Goal: Task Accomplishment & Management: Manage account settings

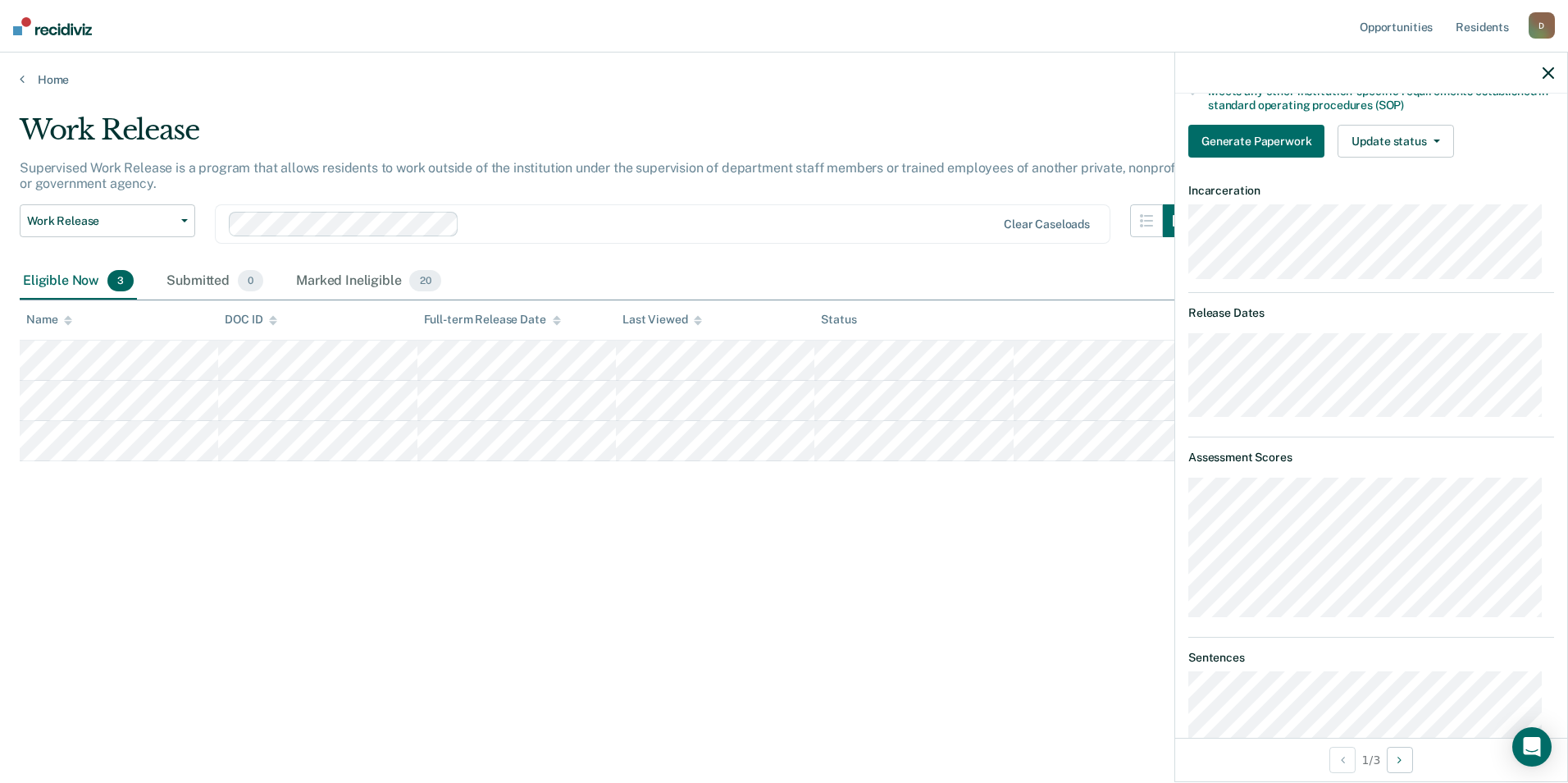
scroll to position [180, 0]
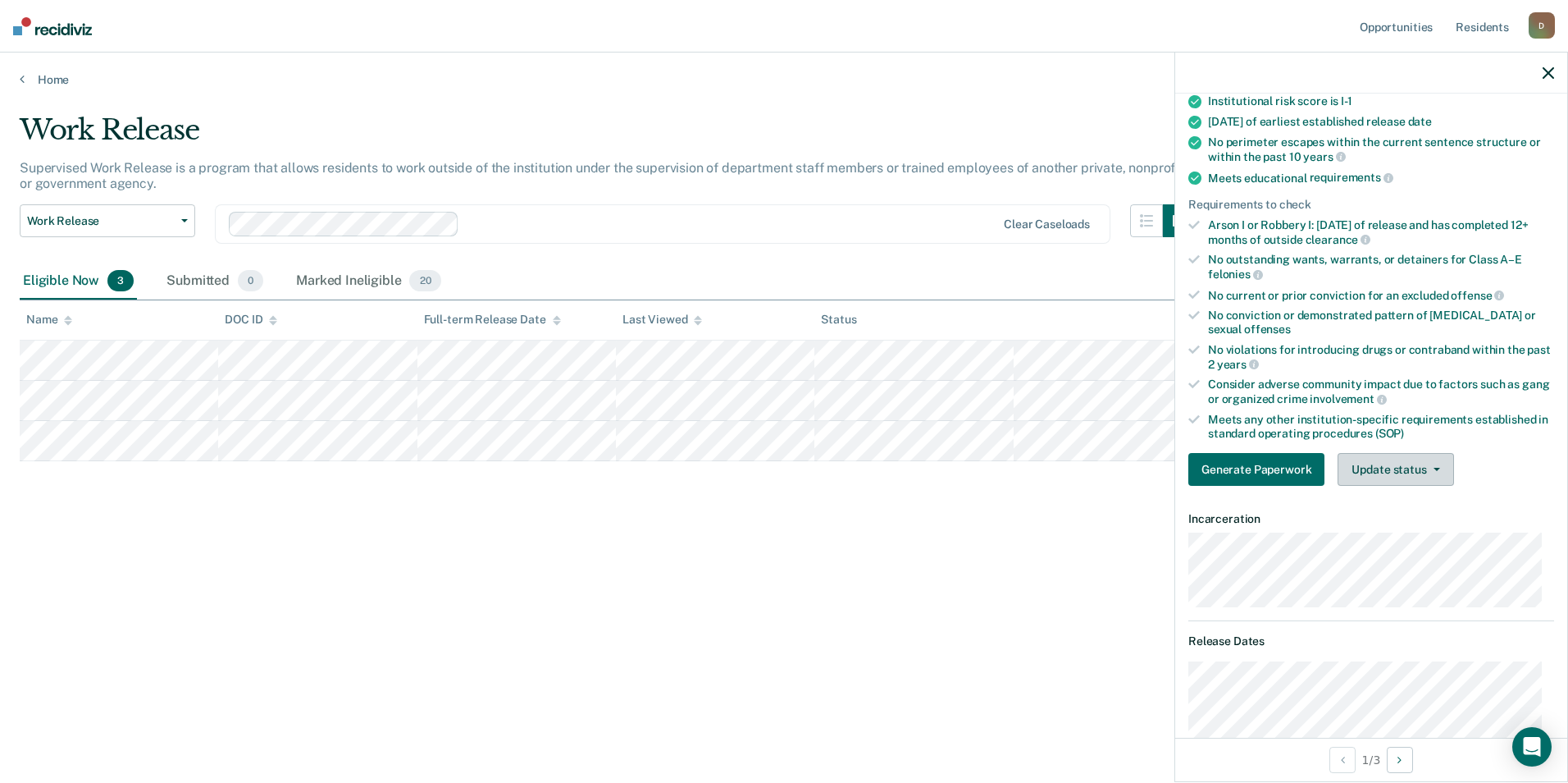
click at [1404, 455] on button "Update status" at bounding box center [1395, 470] width 115 height 33
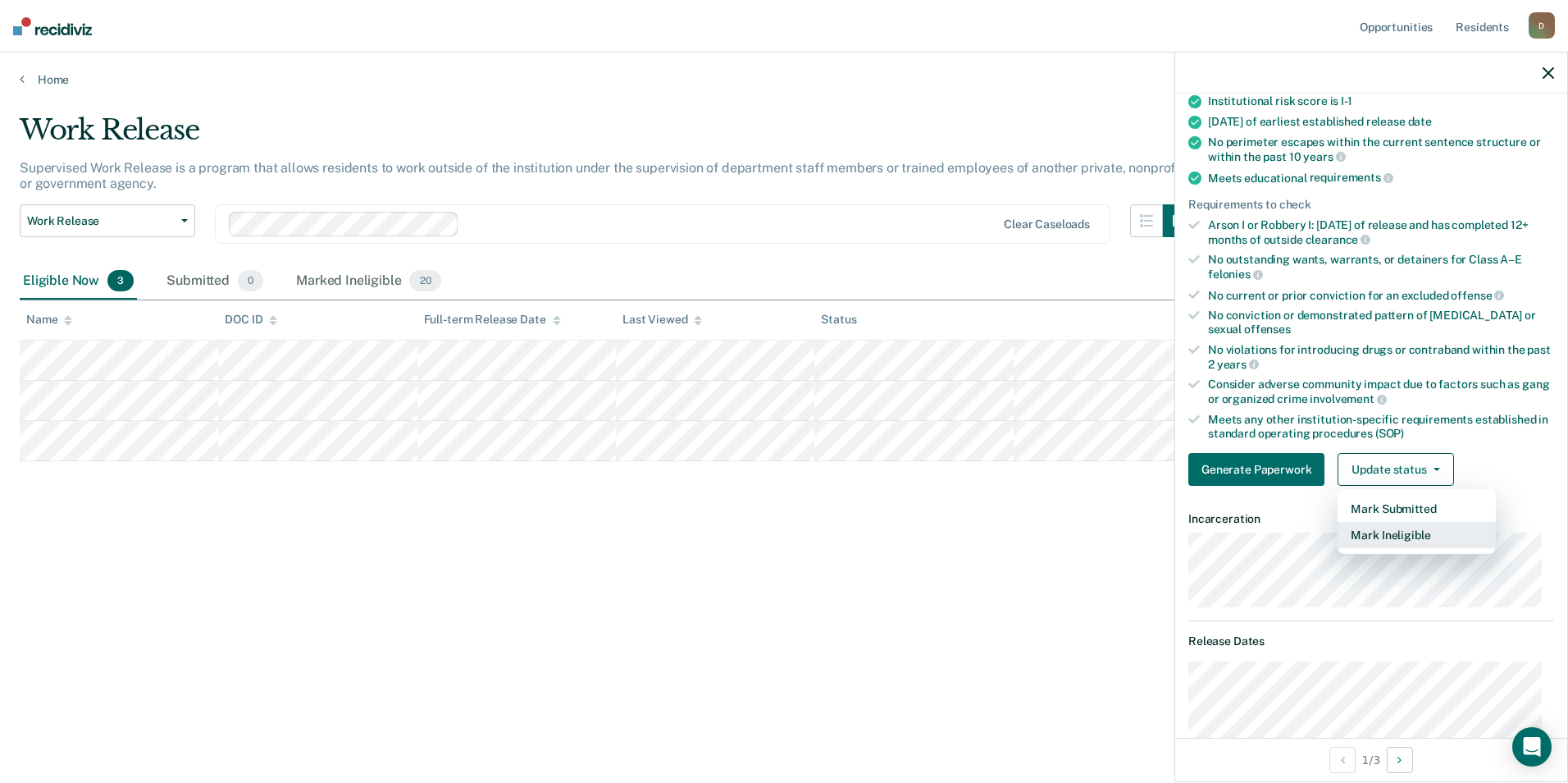
click at [1416, 527] on button "Mark Ineligible" at bounding box center [1416, 535] width 158 height 26
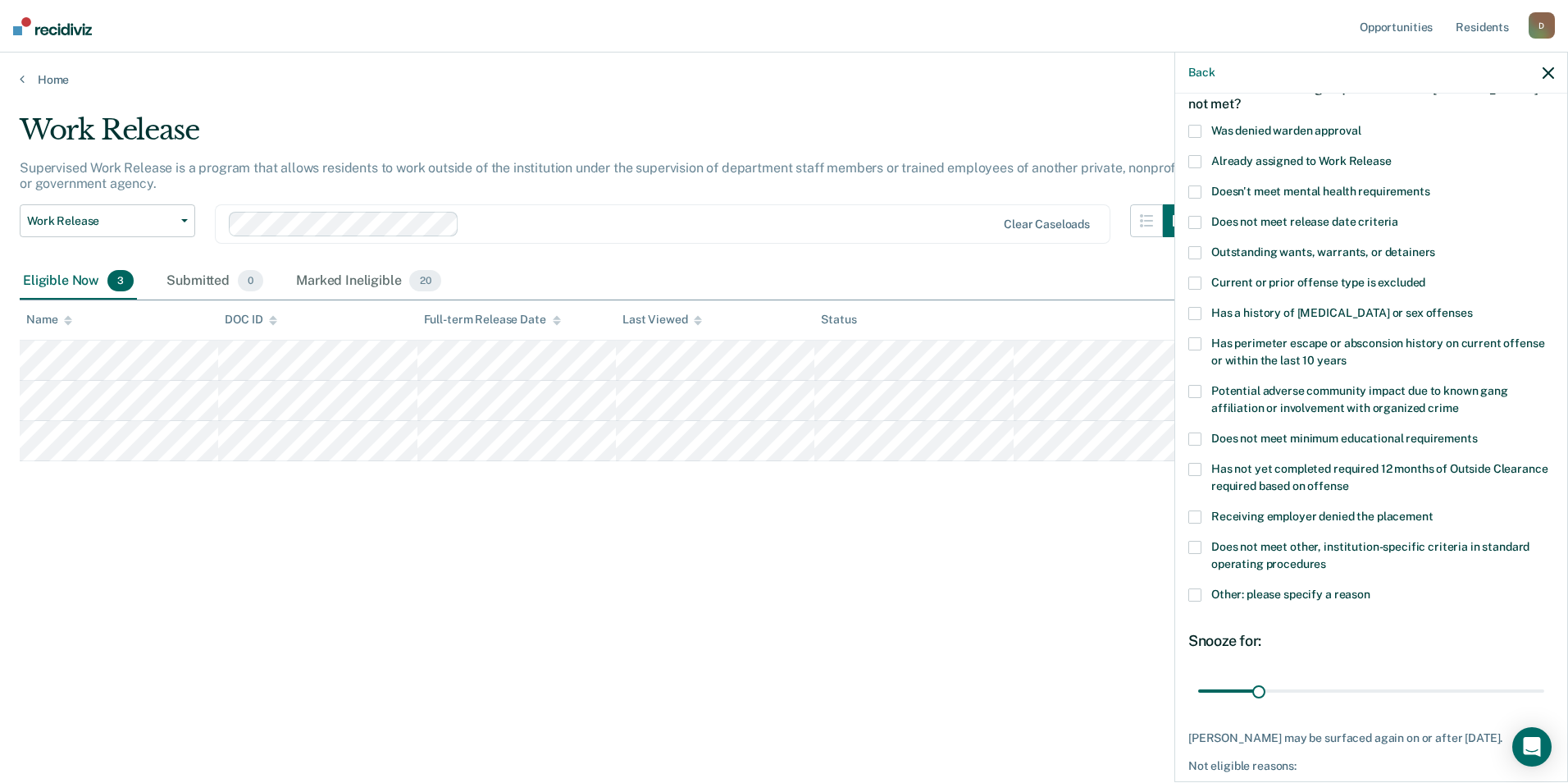
scroll to position [11, 0]
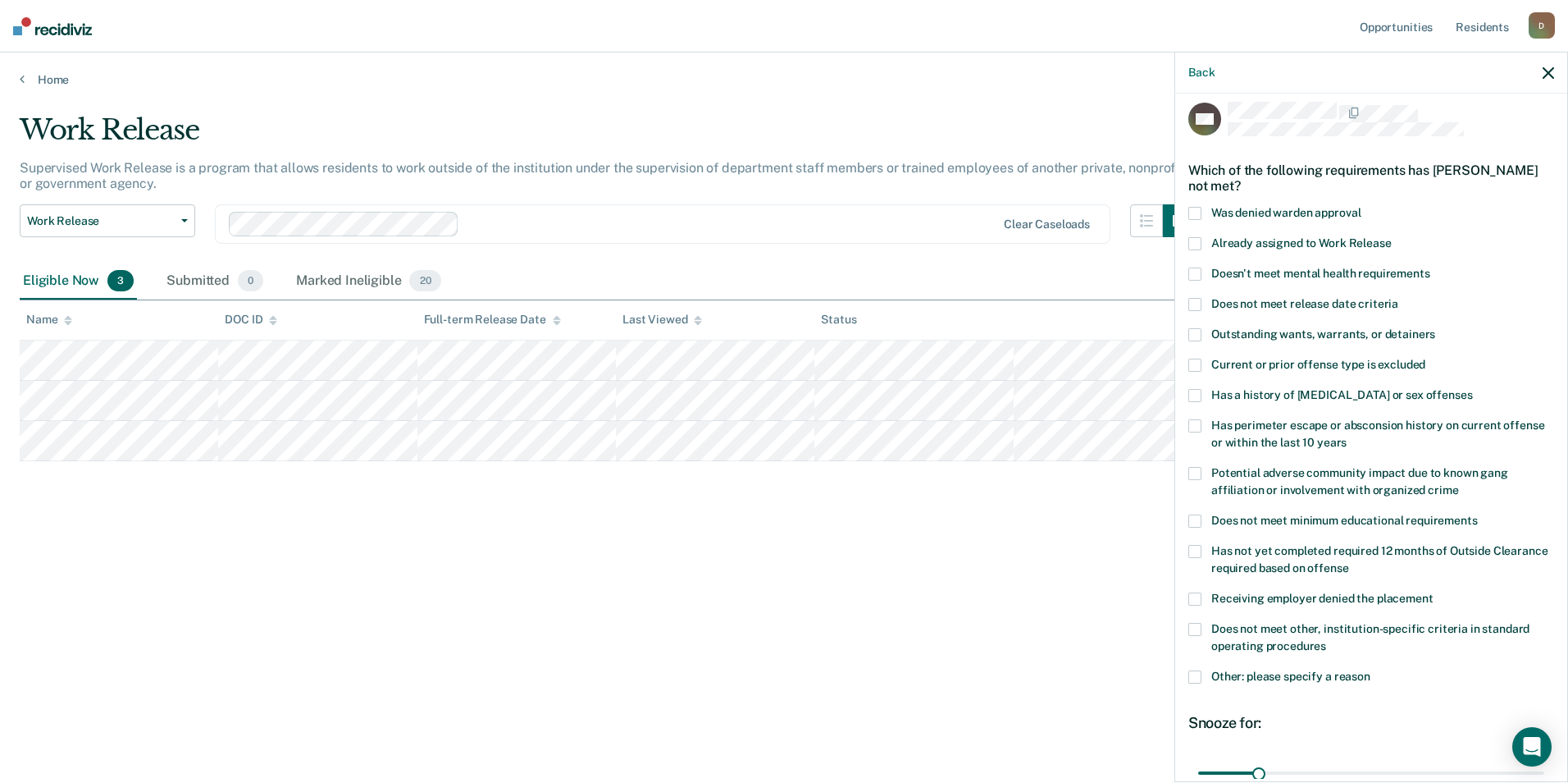
click at [1390, 391] on span "Has a history of [MEDICAL_DATA] or sex offenses" at bounding box center [1342, 395] width 261 height 13
click at [1472, 388] on input "Has a history of [MEDICAL_DATA] or sex offenses" at bounding box center [1472, 388] width 0 height 0
drag, startPoint x: 1258, startPoint y: 772, endPoint x: 1544, endPoint y: 771, distance: 286.0
type input "180"
click at [1544, 771] on input "range" at bounding box center [1371, 772] width 346 height 29
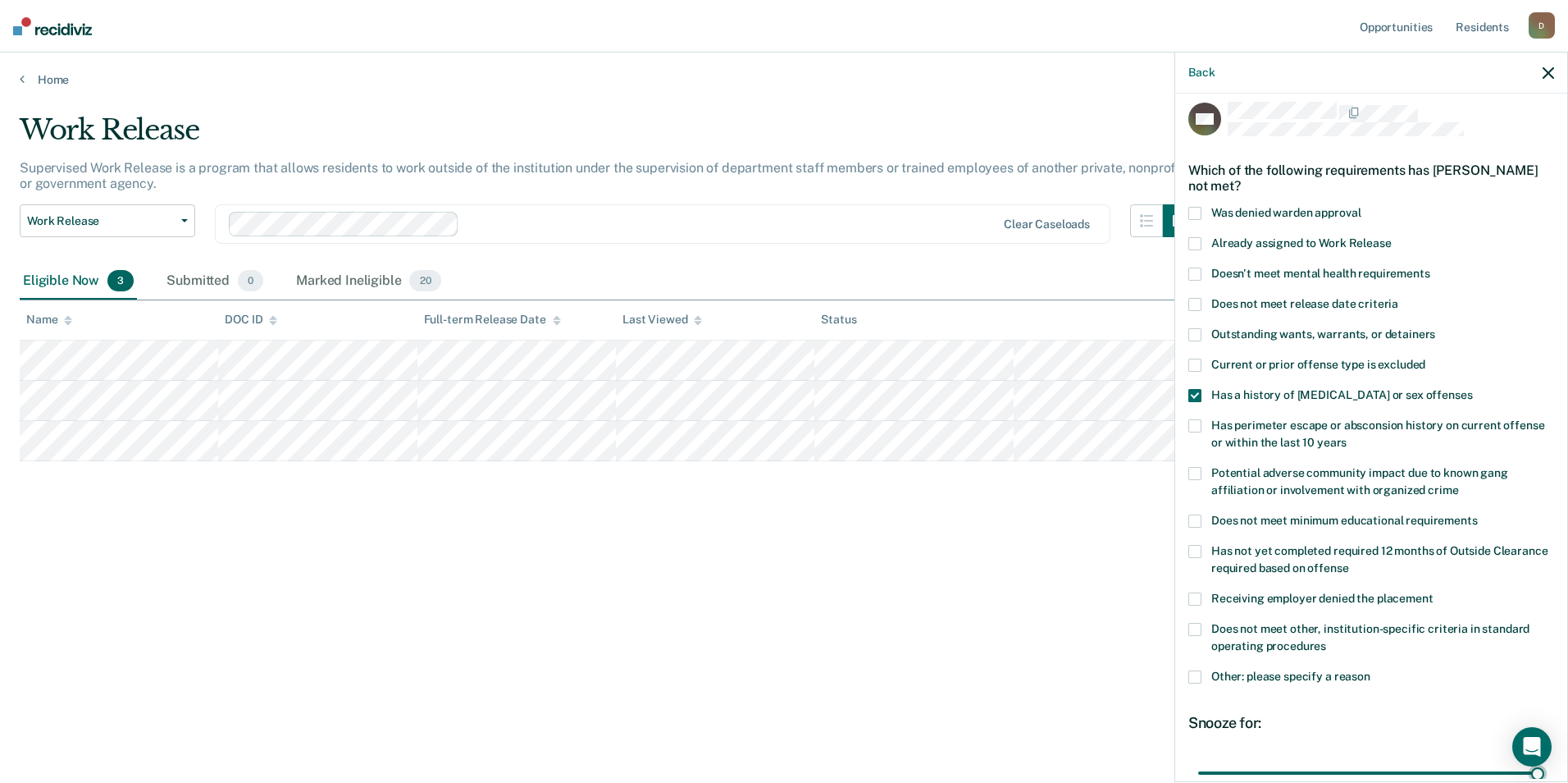
scroll to position [162, 0]
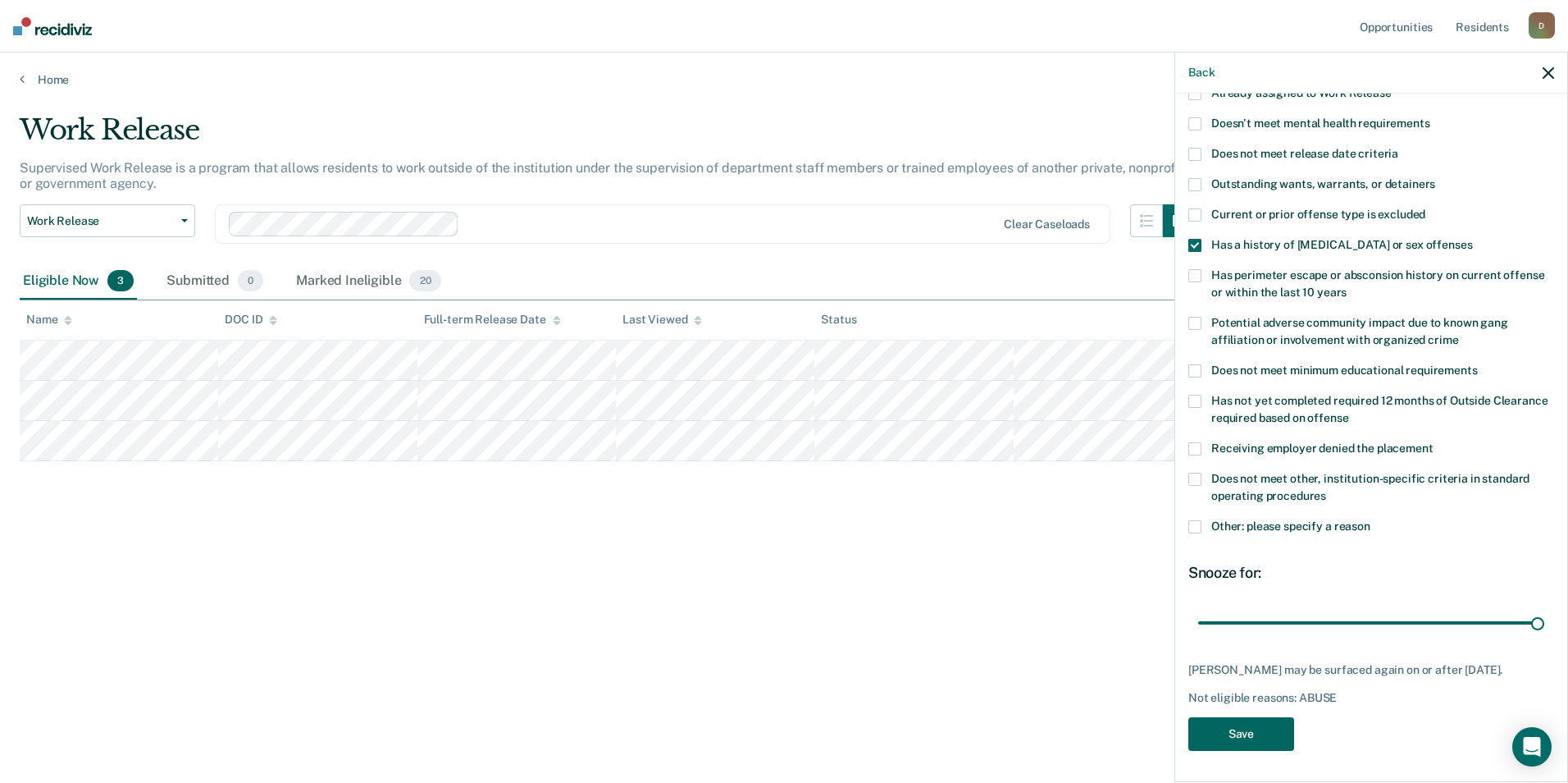
click at [1254, 744] on button "Save" at bounding box center [1241, 734] width 106 height 33
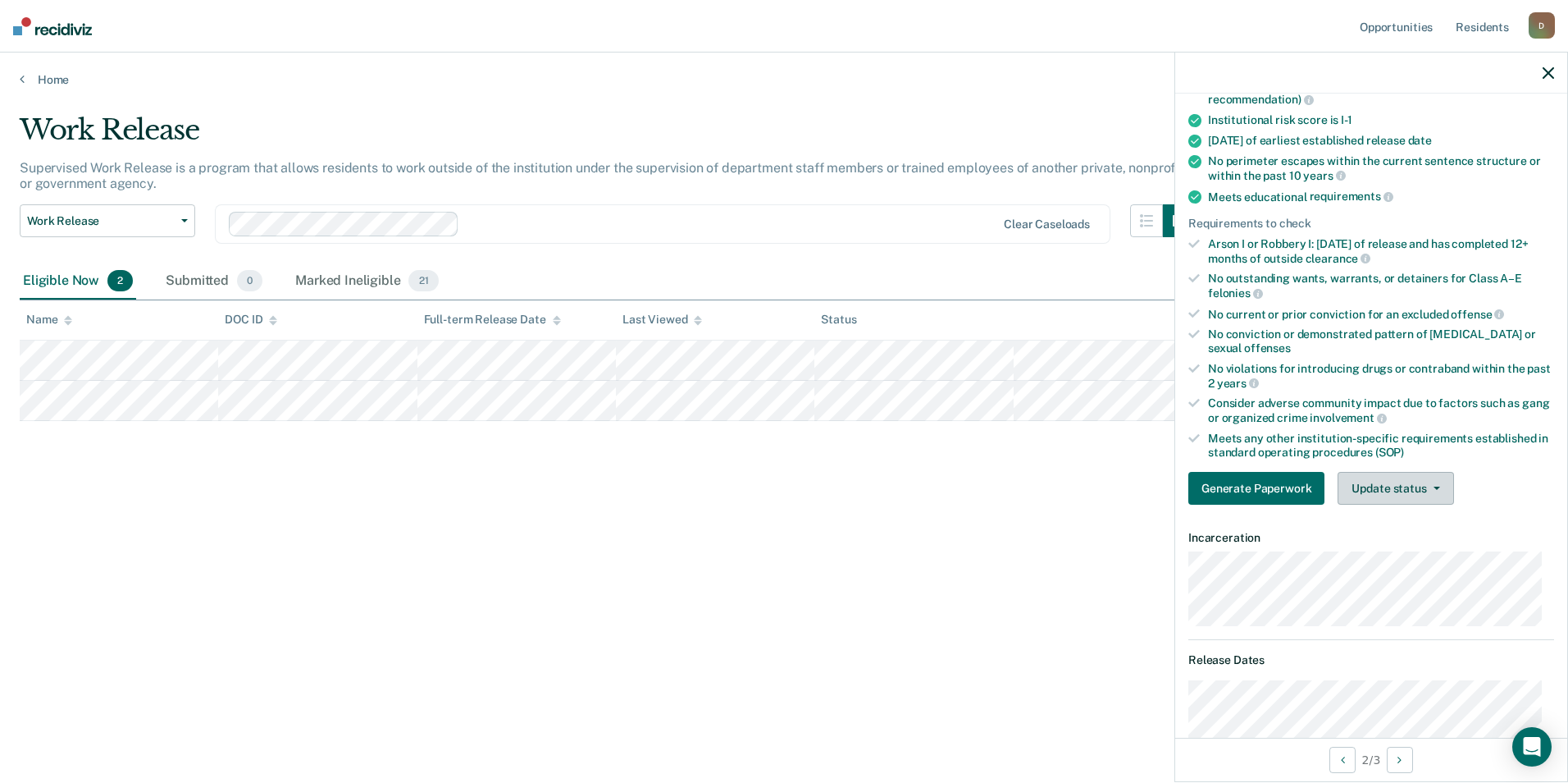
click at [1397, 492] on button "Update status" at bounding box center [1395, 488] width 115 height 33
click at [1415, 547] on button "Mark Ineligible" at bounding box center [1416, 554] width 158 height 26
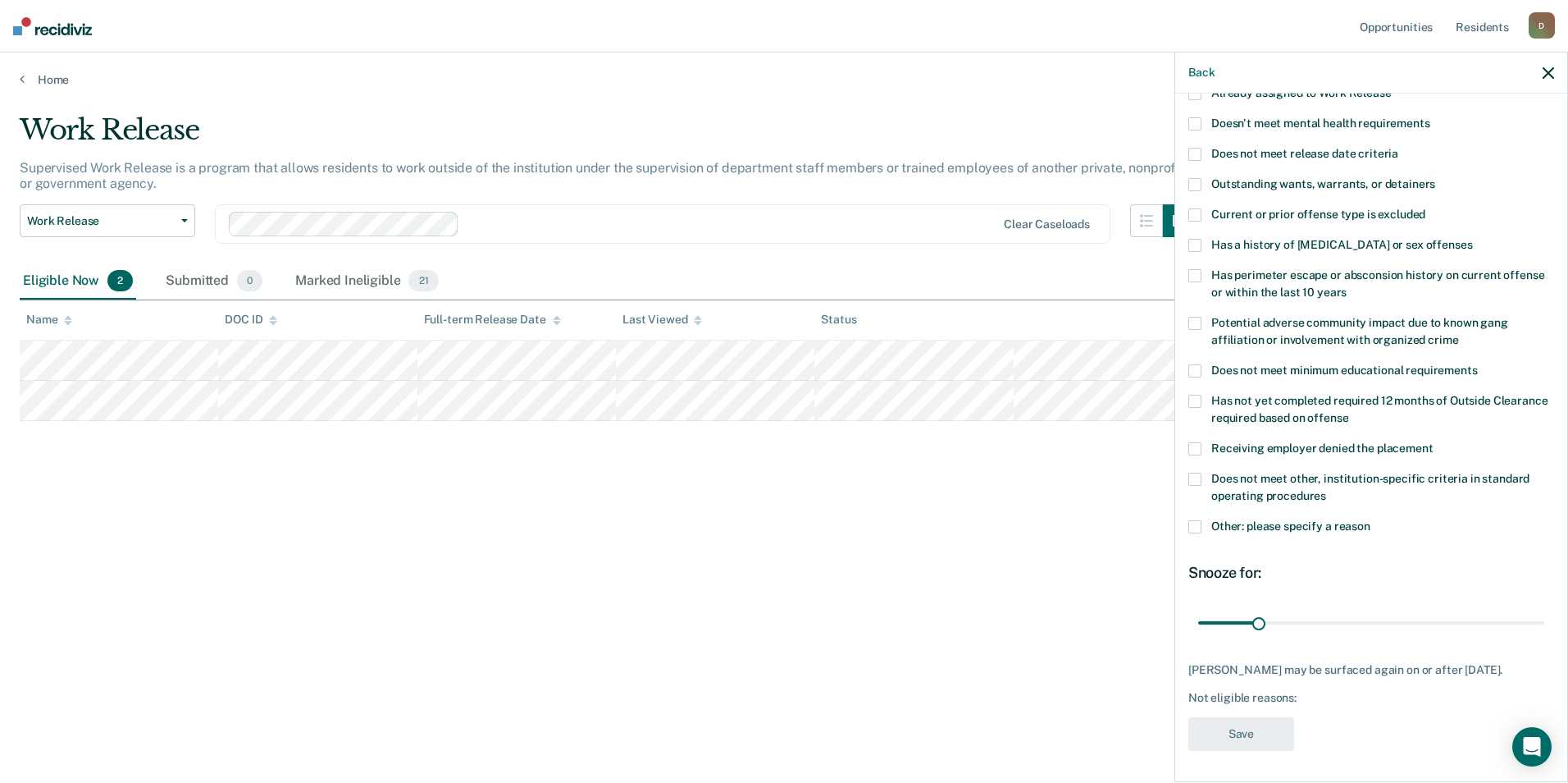
click at [1195, 529] on span at bounding box center [1195, 527] width 13 height 13
click at [1370, 521] on input "Other: please specify a reason" at bounding box center [1370, 521] width 0 height 0
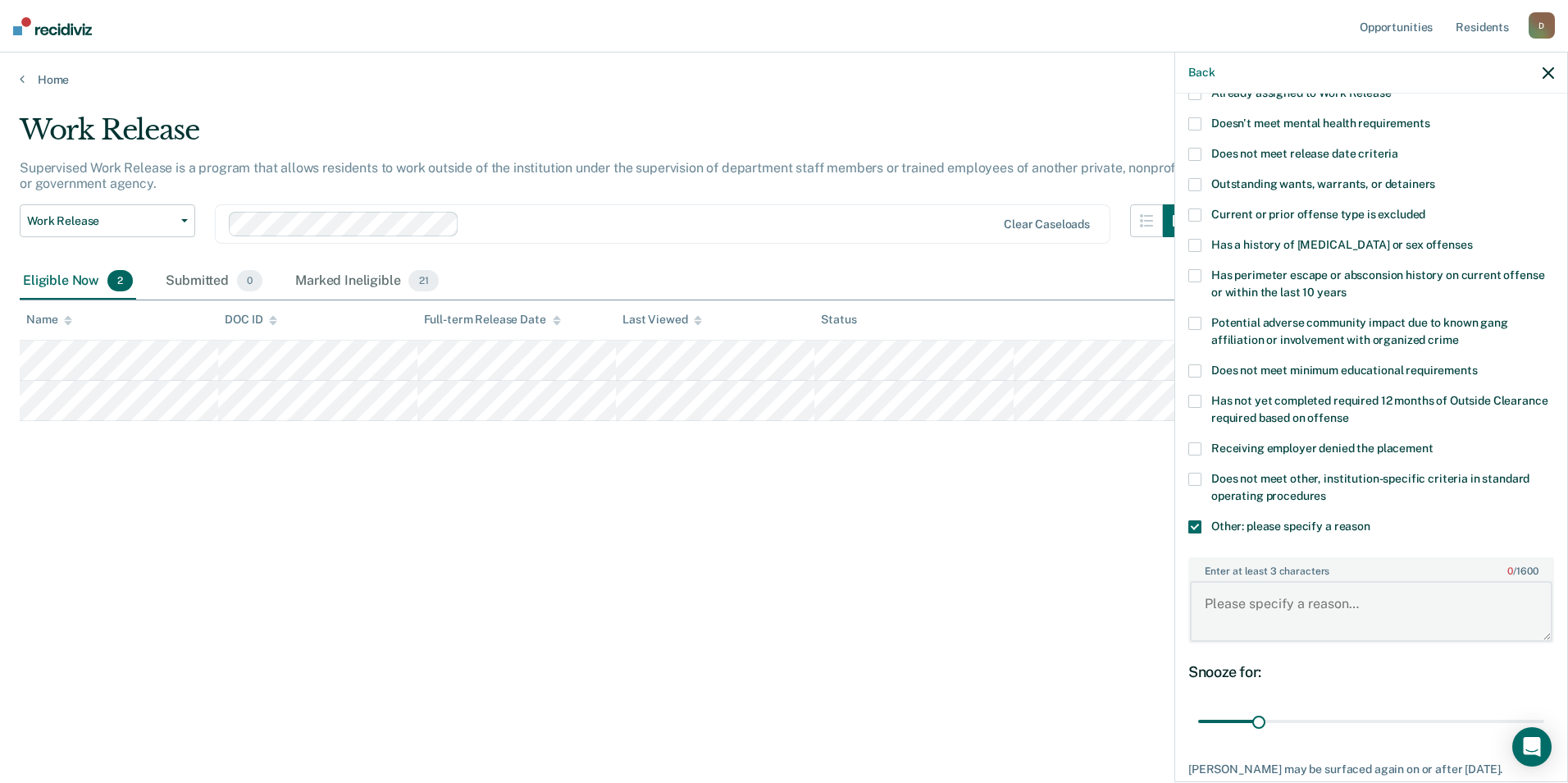
click at [1340, 625] on textarea "Enter at least 3 characters 0 / 1600" at bounding box center [1371, 611] width 362 height 60
type textarea "Recent conduct violation for rule 11"
drag, startPoint x: 1260, startPoint y: 724, endPoint x: 1613, endPoint y: 679, distance: 355.9
type input "180"
click at [1544, 707] on input "range" at bounding box center [1371, 721] width 346 height 29
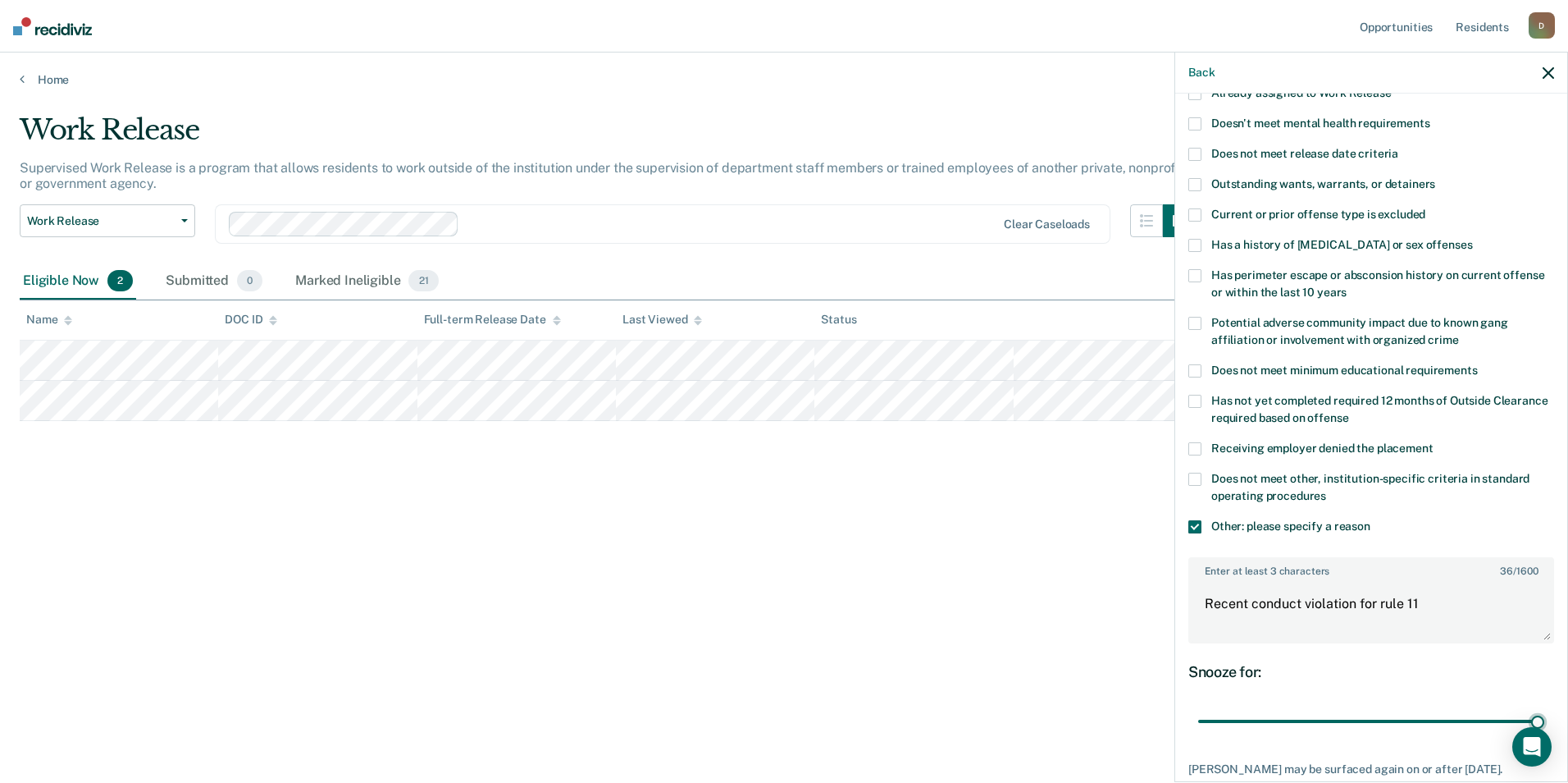
scroll to position [261, 0]
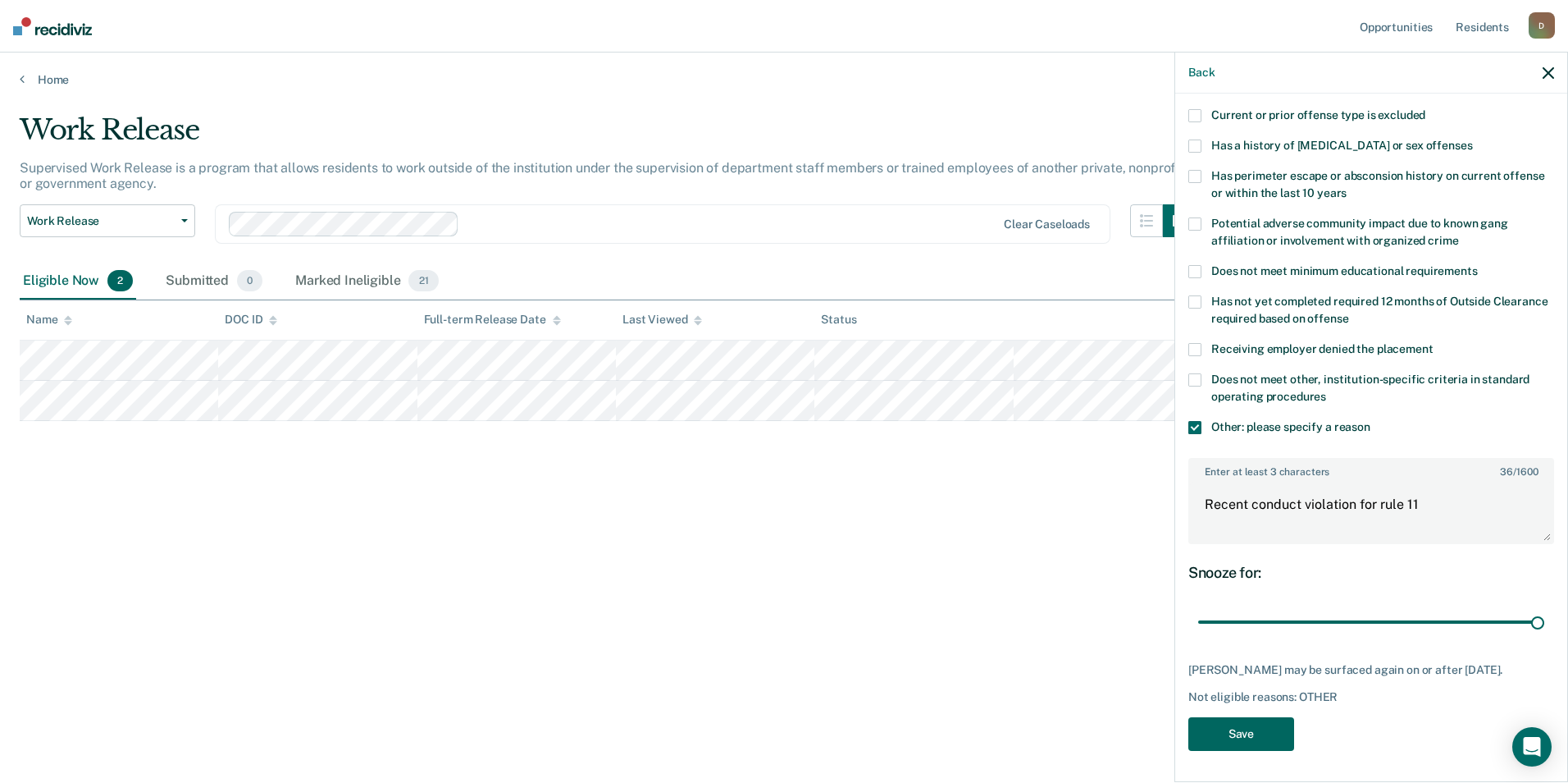
click at [1244, 736] on button "Save" at bounding box center [1241, 734] width 106 height 33
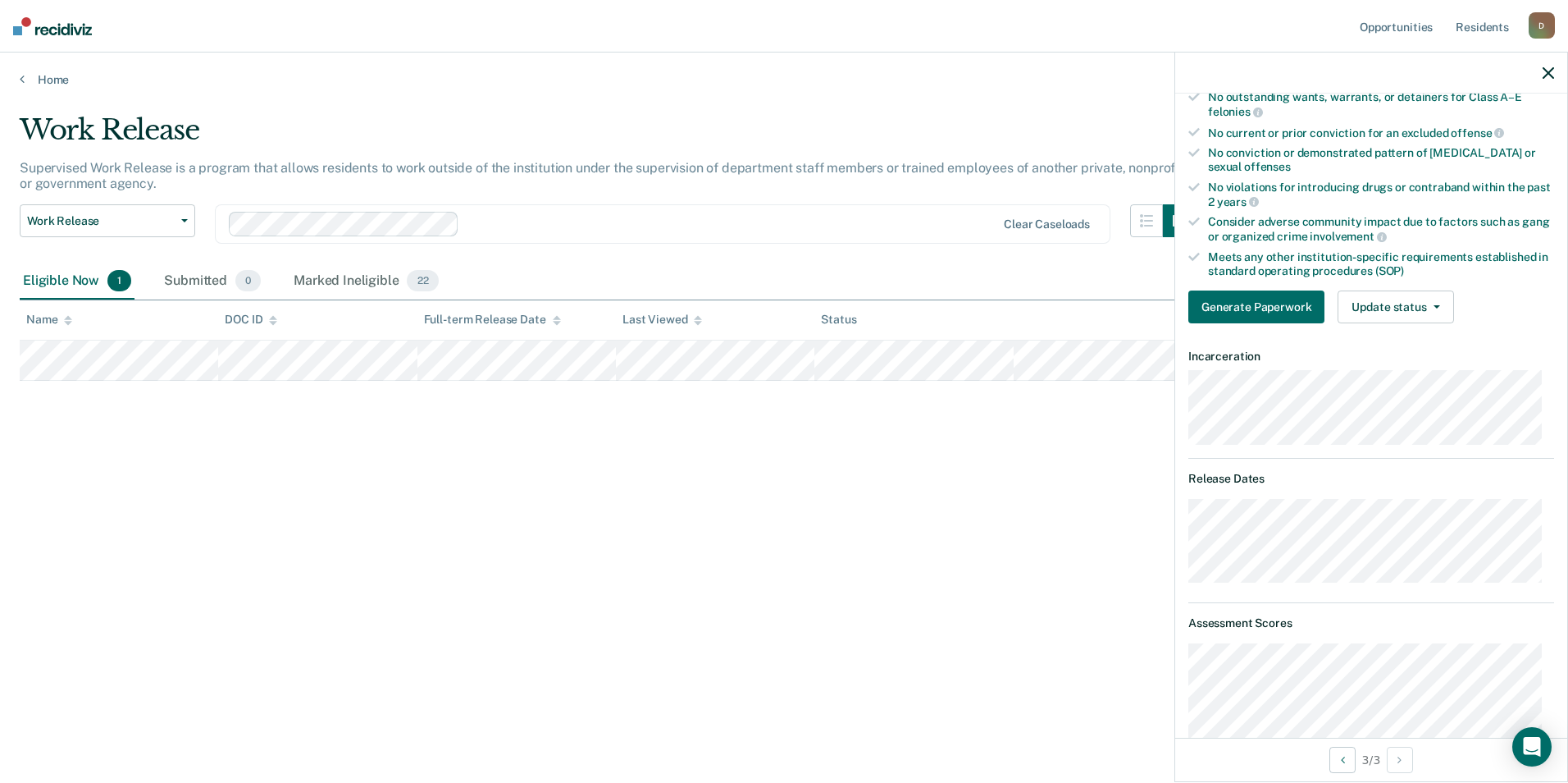
scroll to position [15, 0]
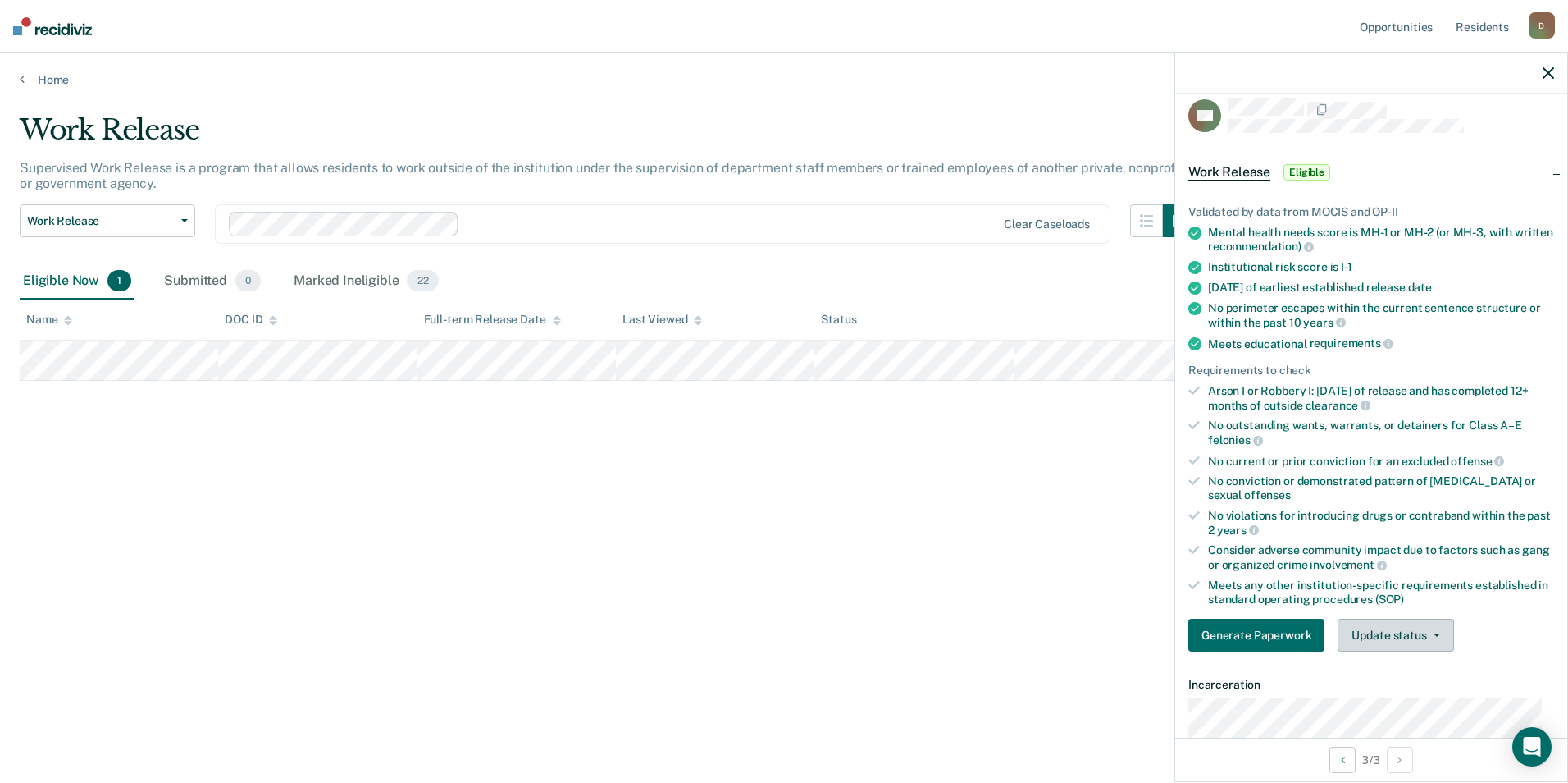
click at [1407, 633] on button "Update status" at bounding box center [1395, 635] width 115 height 33
click at [1426, 696] on button "Mark Ineligible" at bounding box center [1416, 701] width 158 height 26
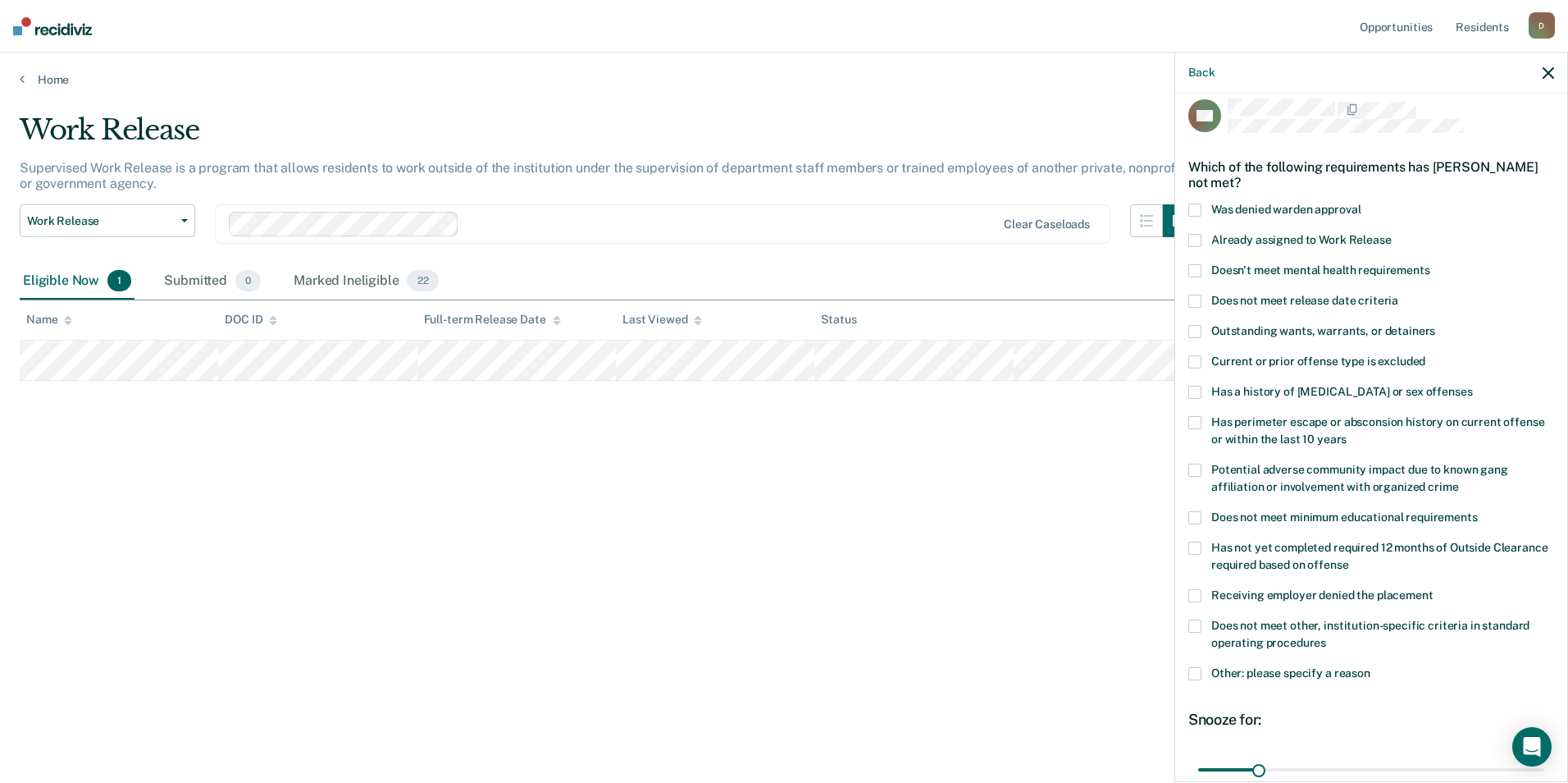
click at [1414, 394] on span "Has a history of [MEDICAL_DATA] or sex offenses" at bounding box center [1342, 391] width 261 height 13
click at [1472, 386] on input "Has a history of [MEDICAL_DATA] or sex offenses" at bounding box center [1472, 386] width 0 height 0
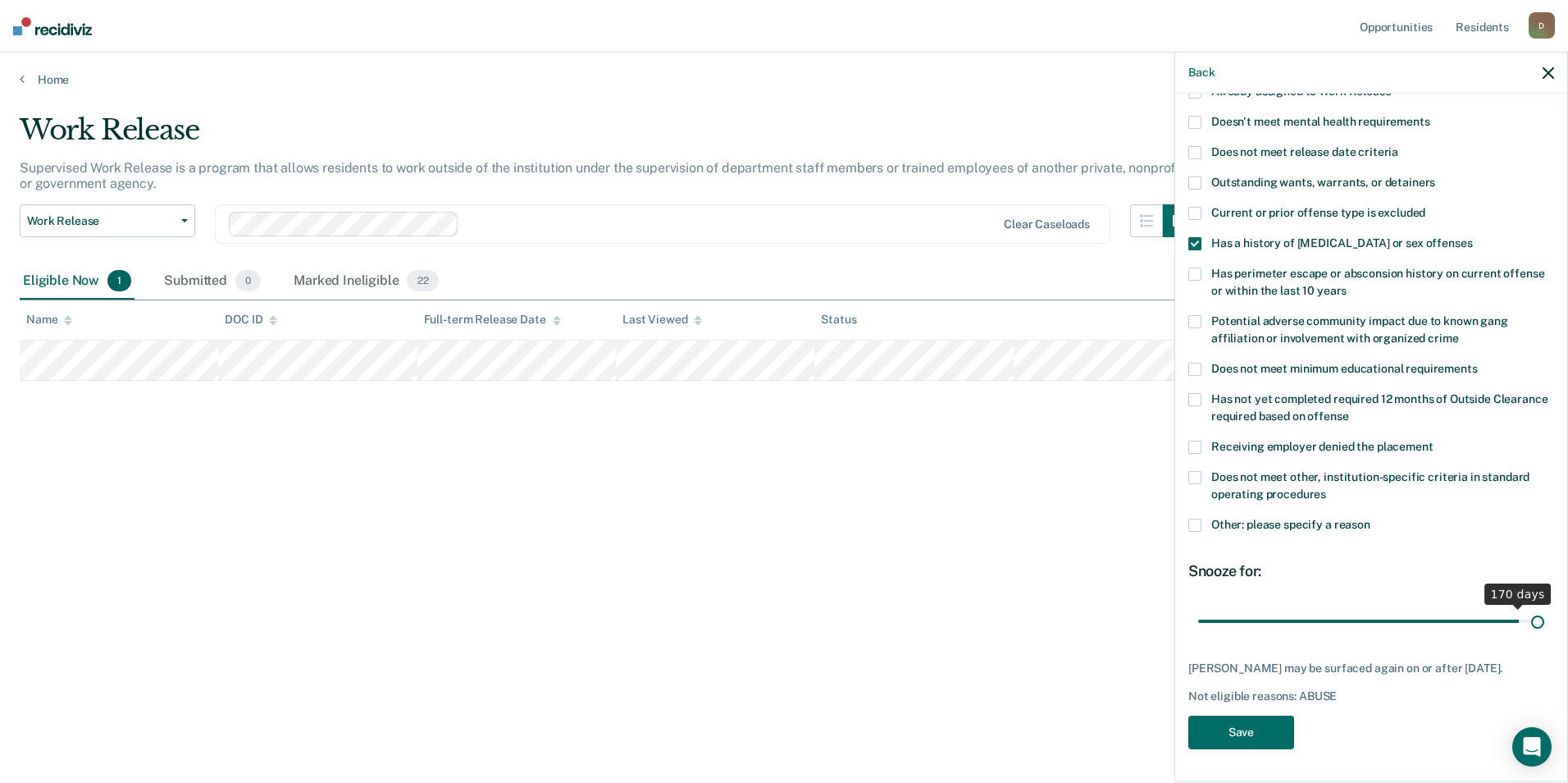
scroll to position [162, 0]
drag, startPoint x: 1253, startPoint y: 604, endPoint x: 1538, endPoint y: 596, distance: 285.1
type input "180"
click at [1538, 608] on input "range" at bounding box center [1371, 622] width 346 height 29
click at [1264, 737] on button "Save" at bounding box center [1241, 734] width 106 height 33
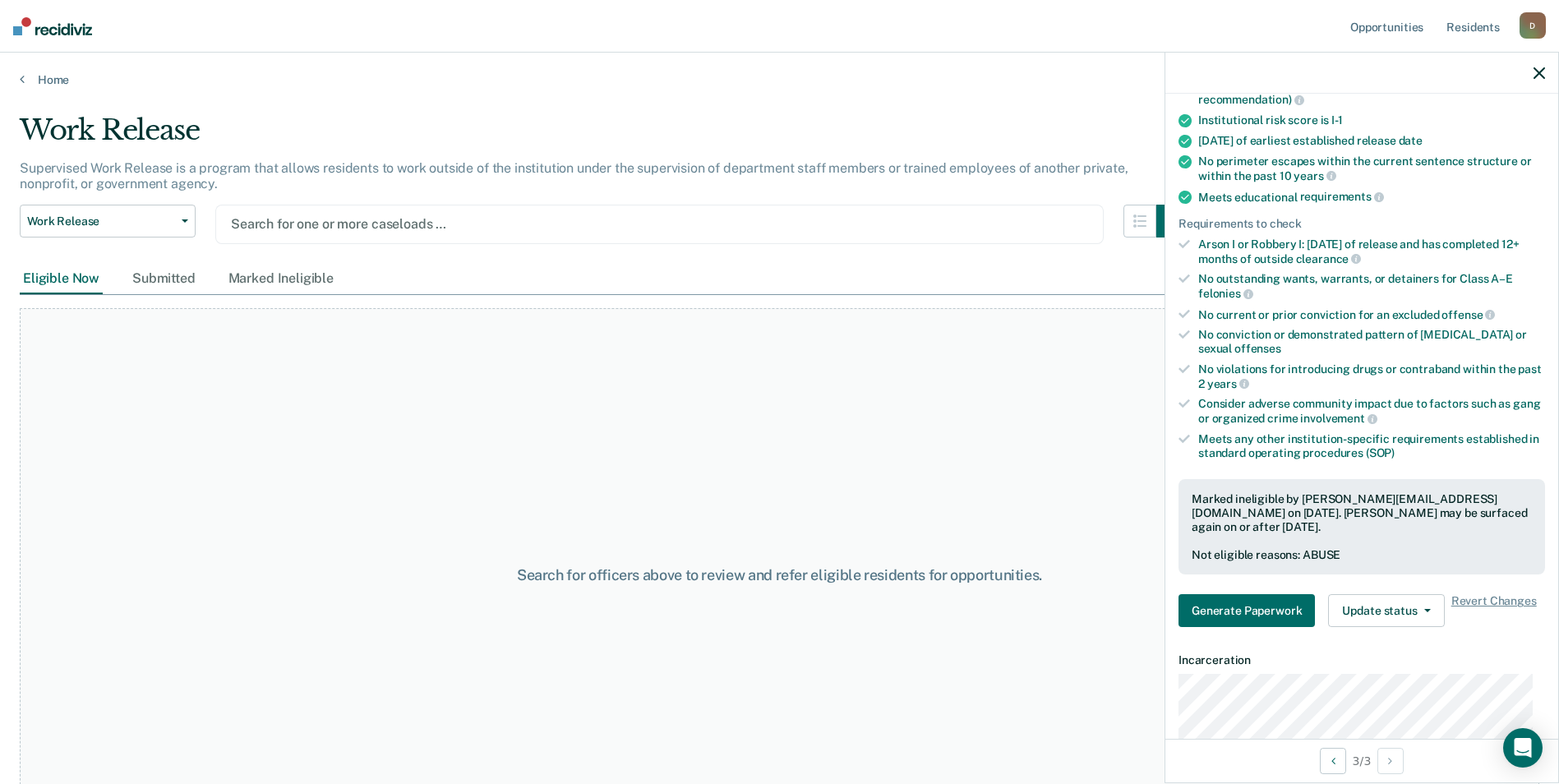
click at [1102, 219] on div "Search for one or more caseloads …" at bounding box center [660, 223] width 889 height 39
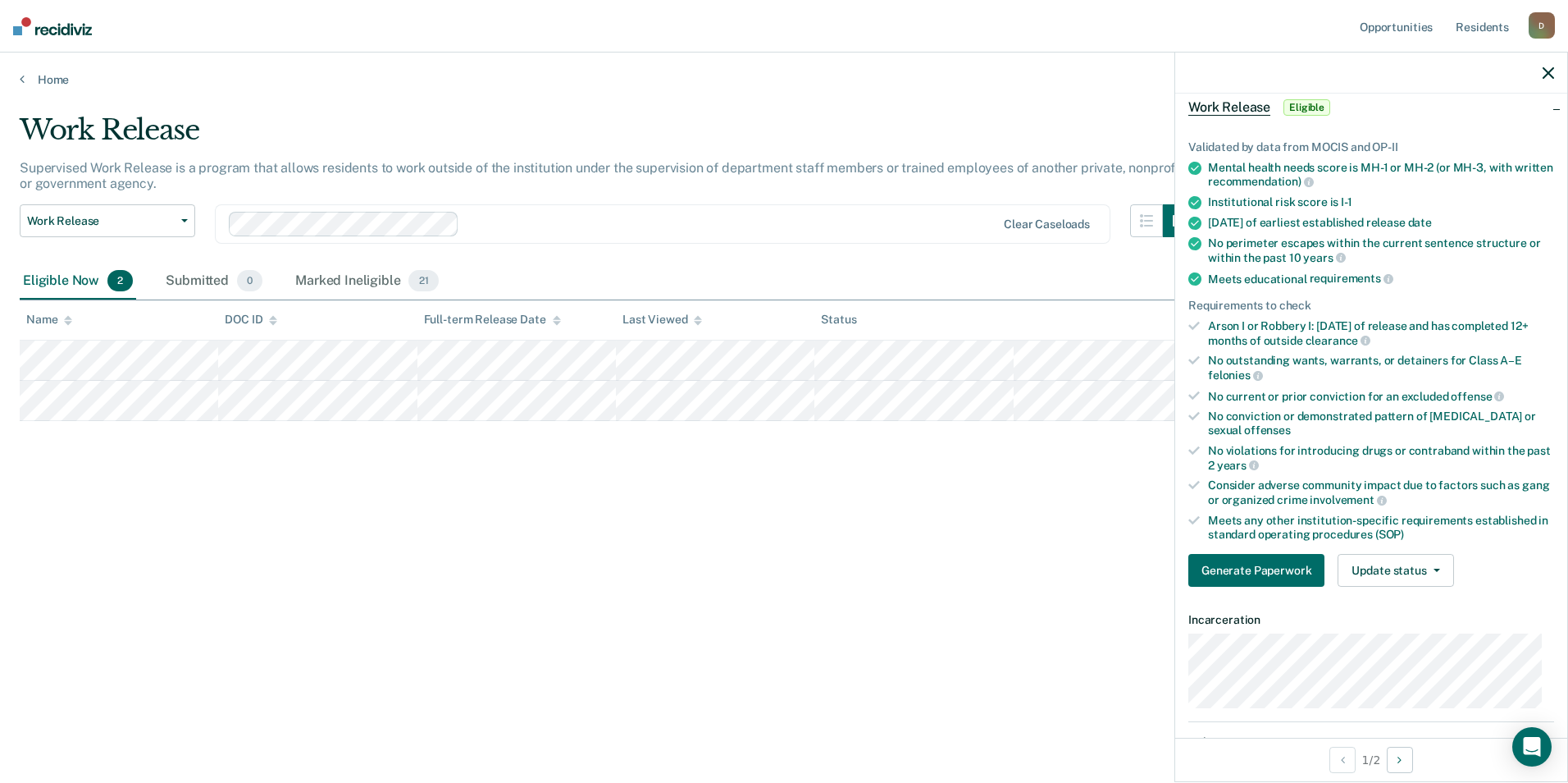
scroll to position [0, 0]
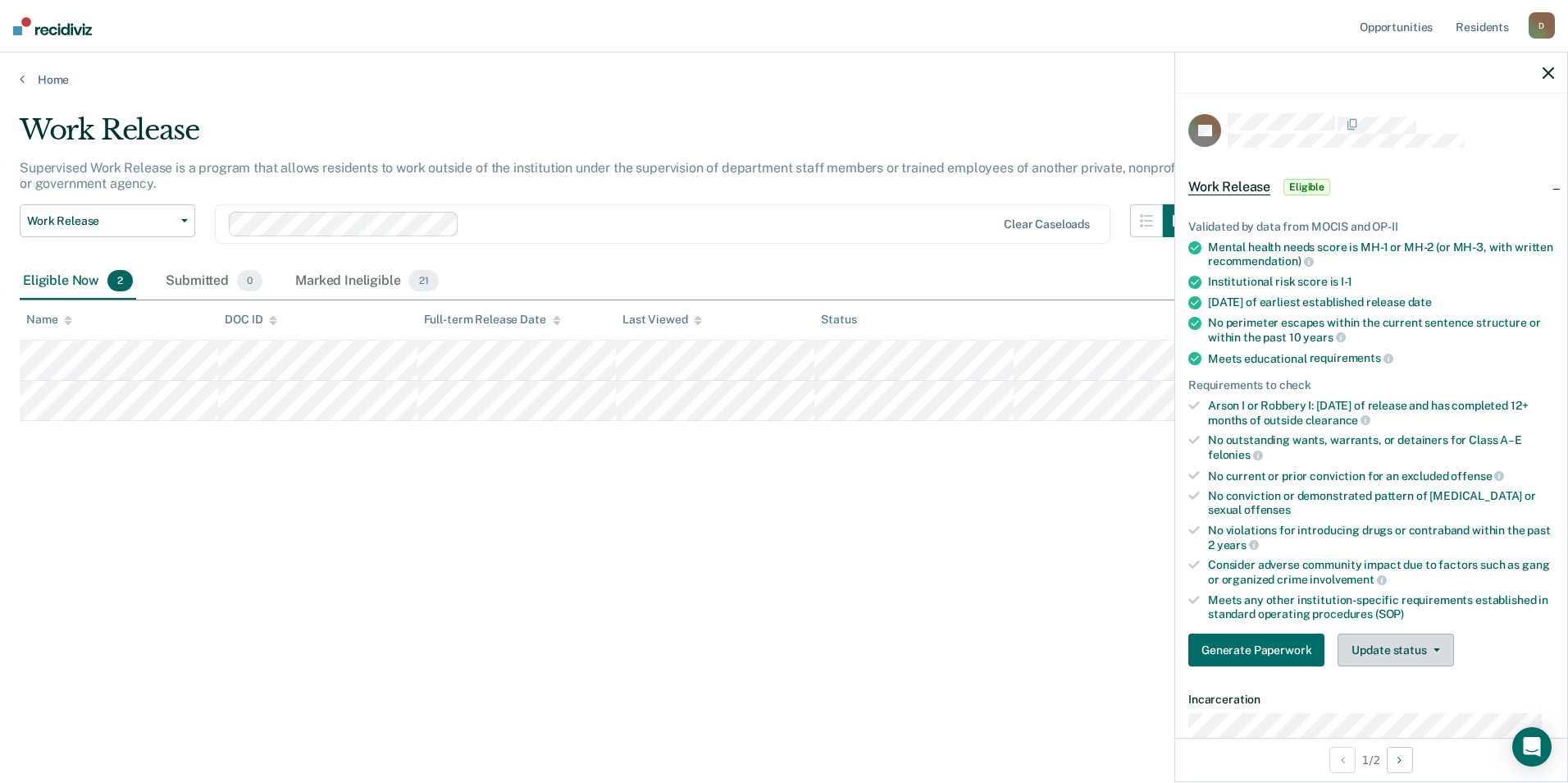
click at [1411, 643] on button "Update status" at bounding box center [1395, 650] width 115 height 33
click at [1404, 711] on button "Mark Ineligible" at bounding box center [1416, 716] width 158 height 26
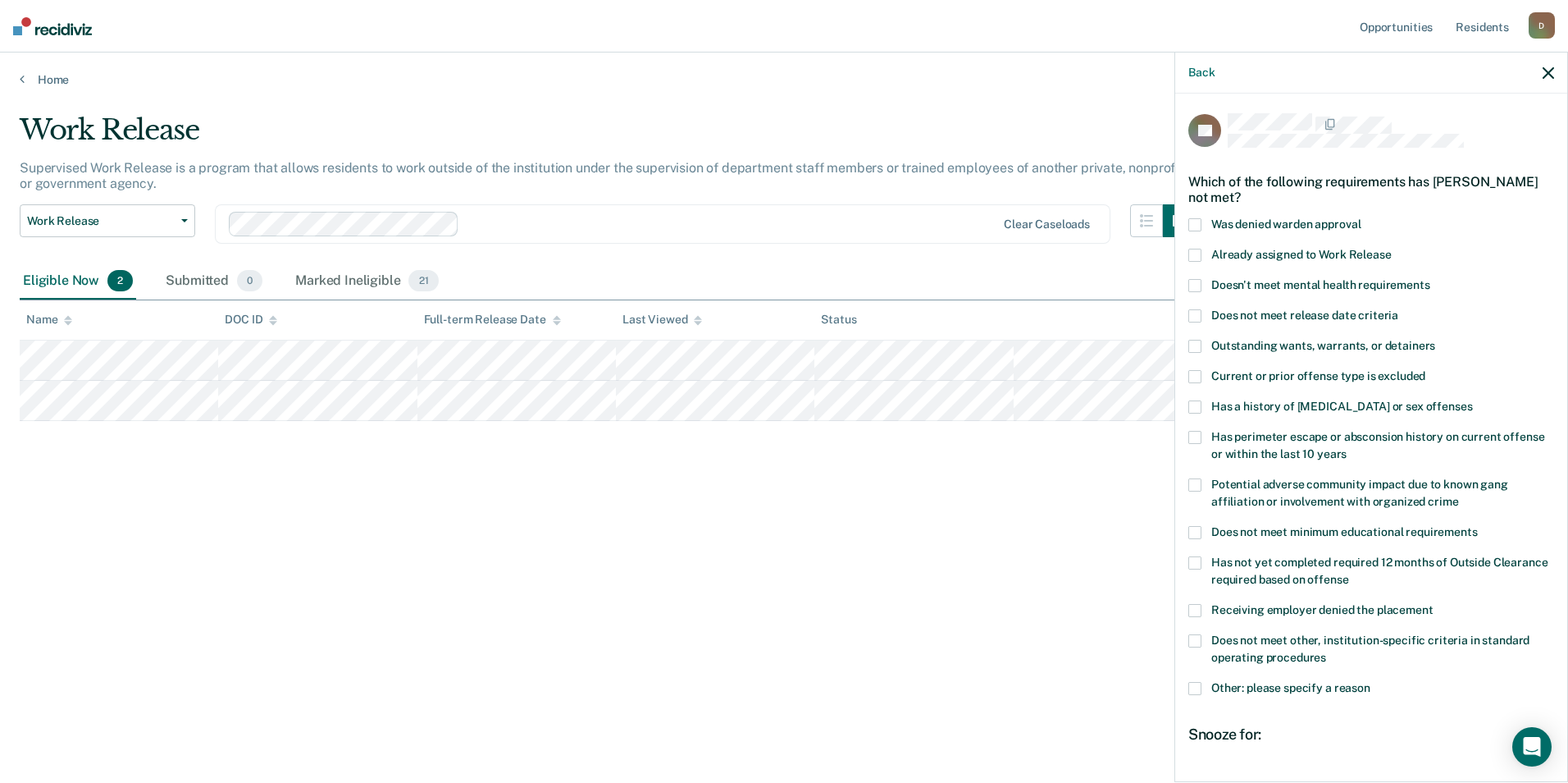
click at [1414, 406] on span "Has a history of [MEDICAL_DATA] or sex offenses" at bounding box center [1342, 406] width 261 height 13
click at [1472, 401] on input "Has a history of [MEDICAL_DATA] or sex offenses" at bounding box center [1472, 401] width 0 height 0
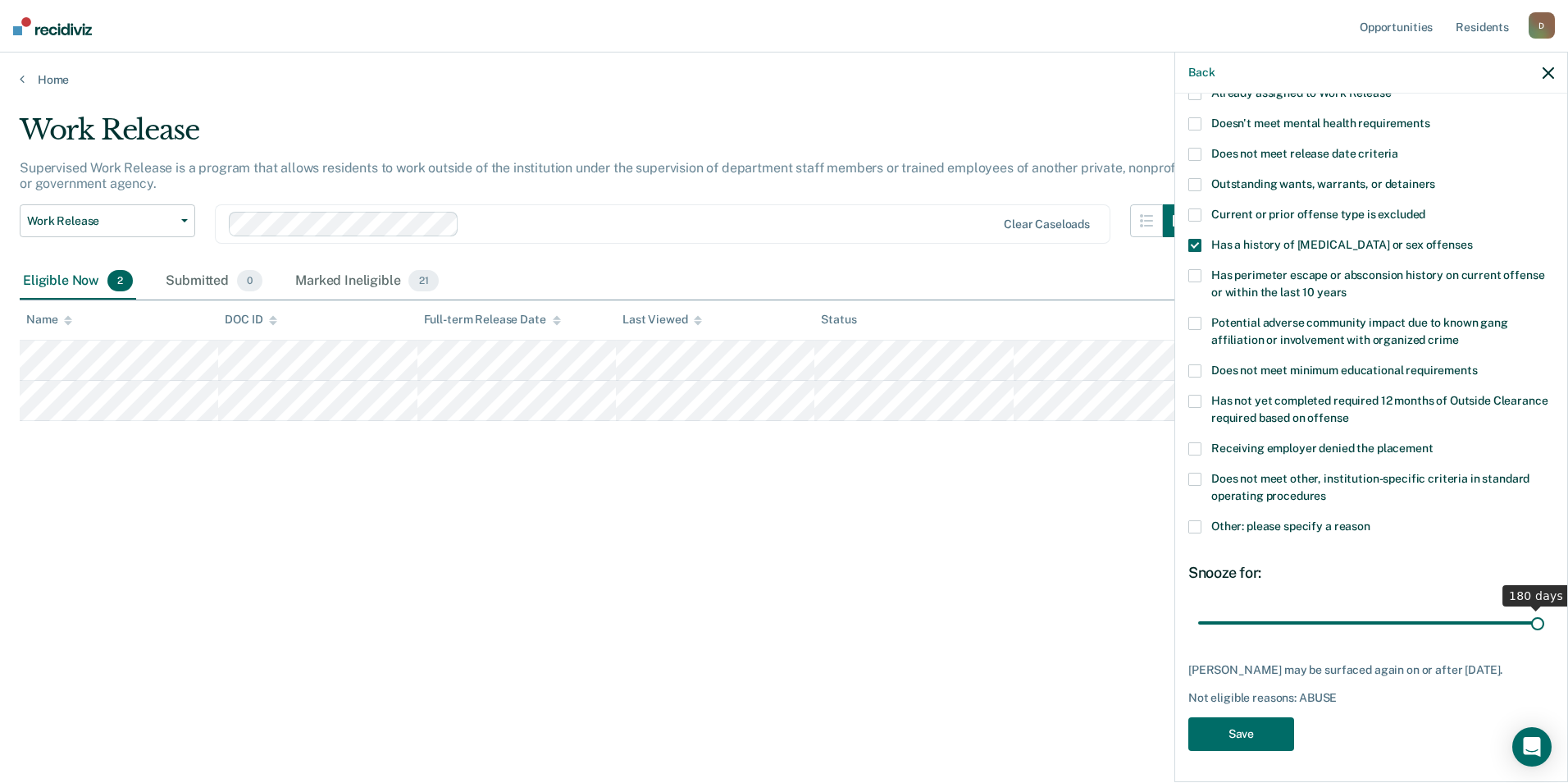
drag, startPoint x: 1266, startPoint y: 620, endPoint x: 1579, endPoint y: 612, distance: 313.1
type input "180"
click at [1544, 612] on input "range" at bounding box center [1371, 622] width 346 height 29
click at [1277, 734] on button "Save" at bounding box center [1241, 734] width 106 height 33
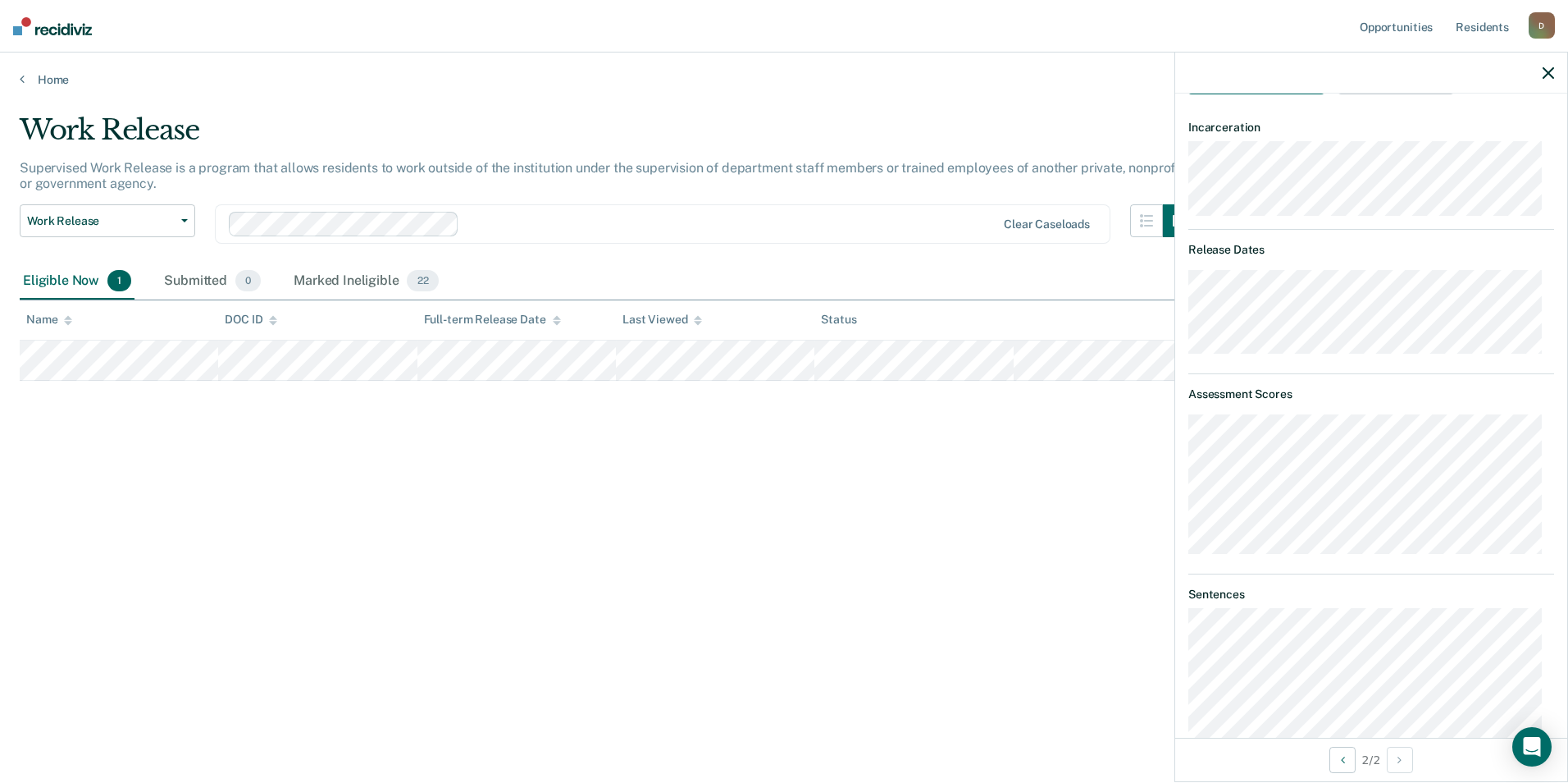
scroll to position [325, 0]
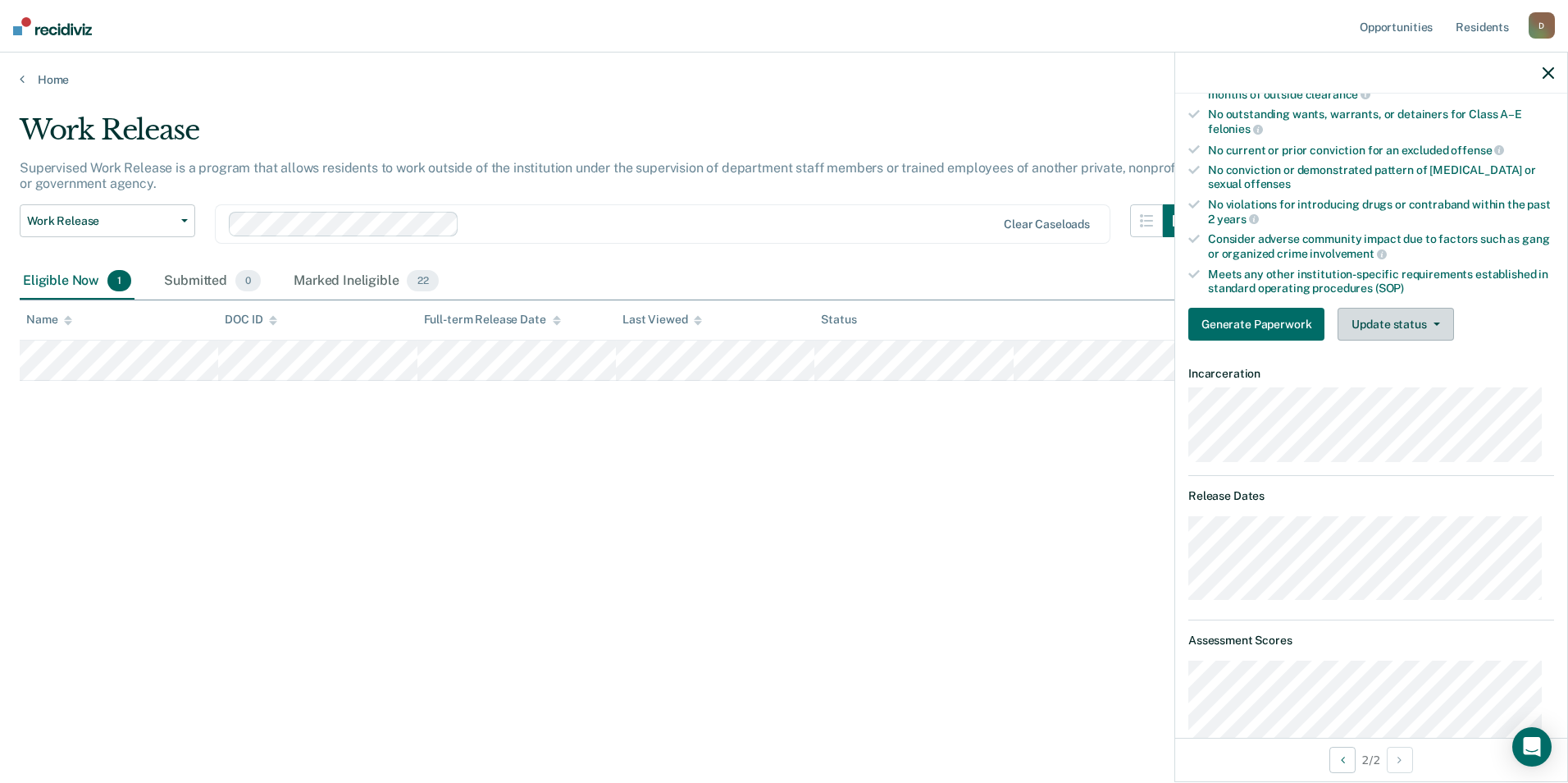
click at [1431, 327] on button "Update status" at bounding box center [1395, 325] width 115 height 33
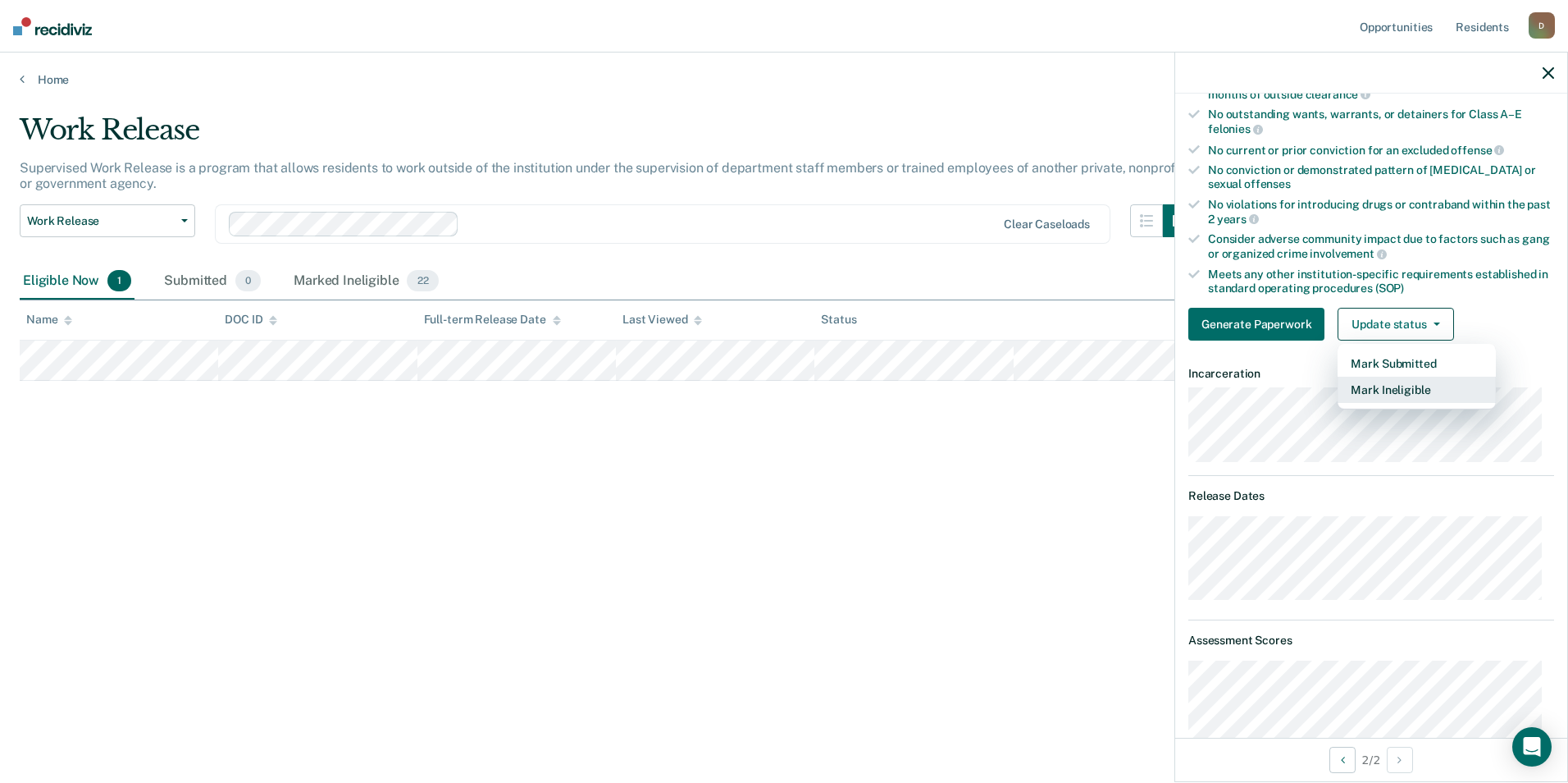
click at [1431, 387] on button "Mark Ineligible" at bounding box center [1416, 389] width 158 height 26
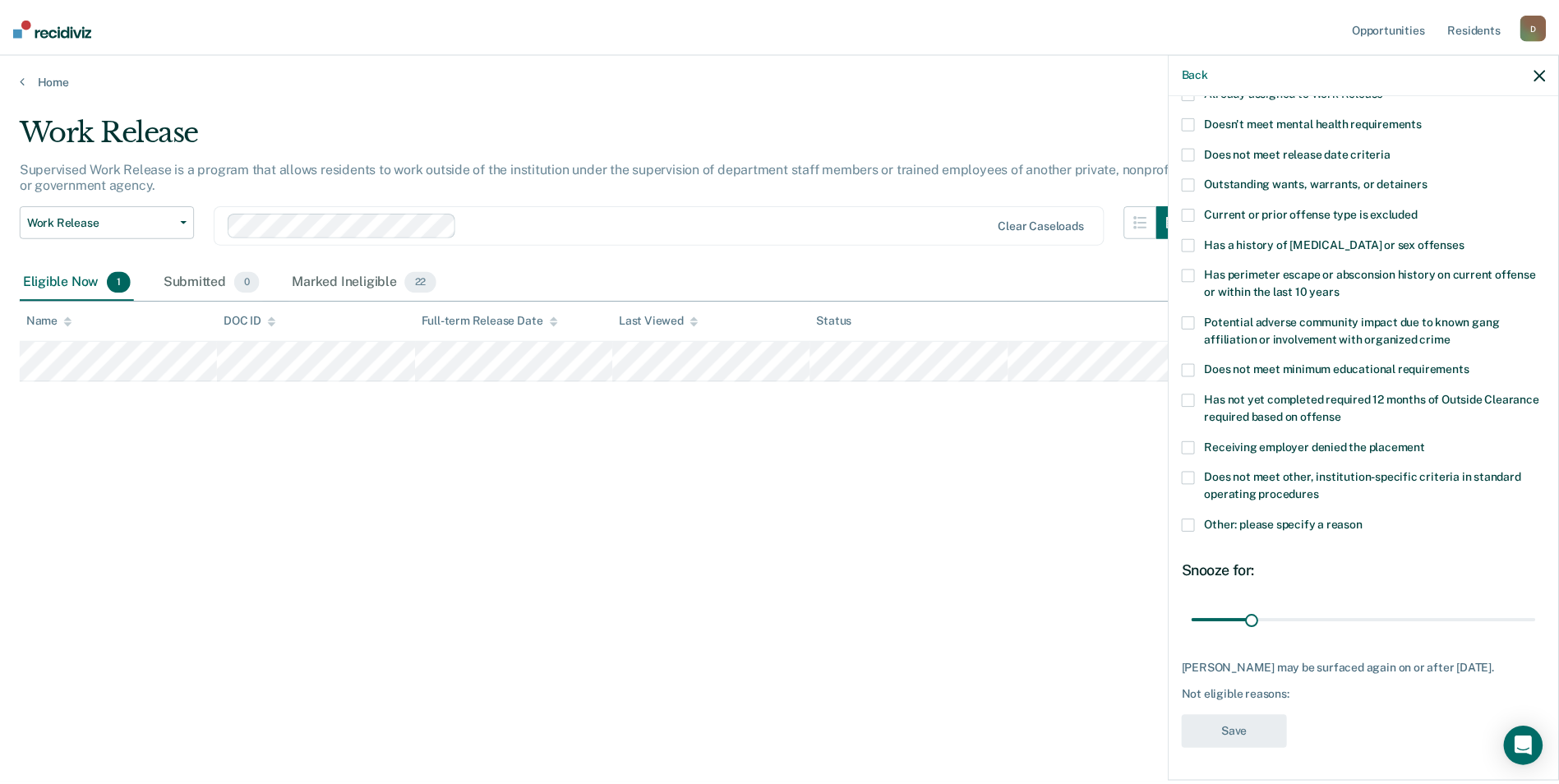
scroll to position [162, 0]
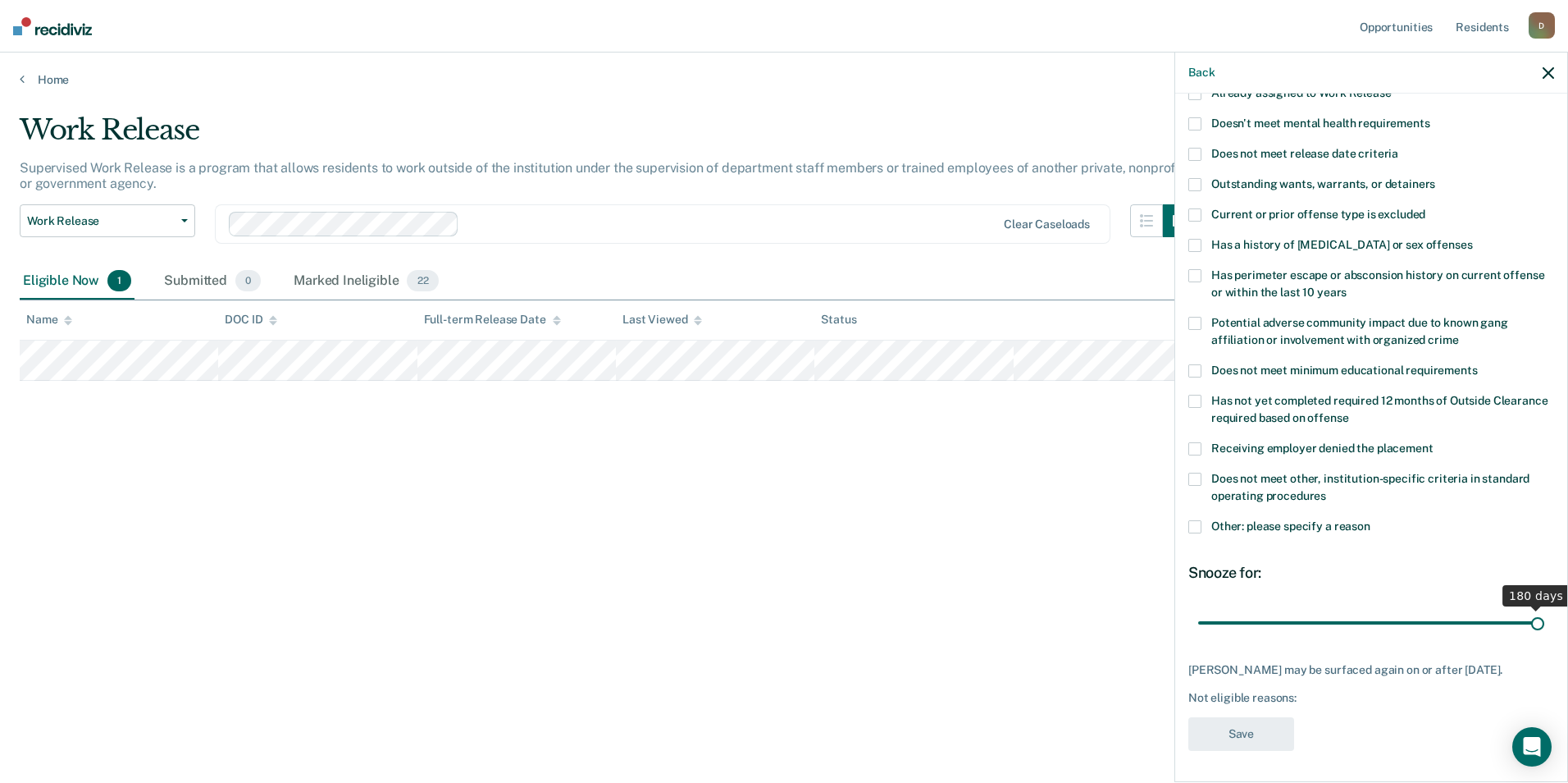
drag, startPoint x: 1258, startPoint y: 623, endPoint x: 1595, endPoint y: 595, distance: 338.2
type input "180"
click at [1544, 608] on input "range" at bounding box center [1371, 622] width 346 height 29
click at [1411, 242] on span "Has a history of [MEDICAL_DATA] or sex offenses" at bounding box center [1342, 244] width 261 height 13
click at [1472, 239] on input "Has a history of [MEDICAL_DATA] or sex offenses" at bounding box center [1472, 239] width 0 height 0
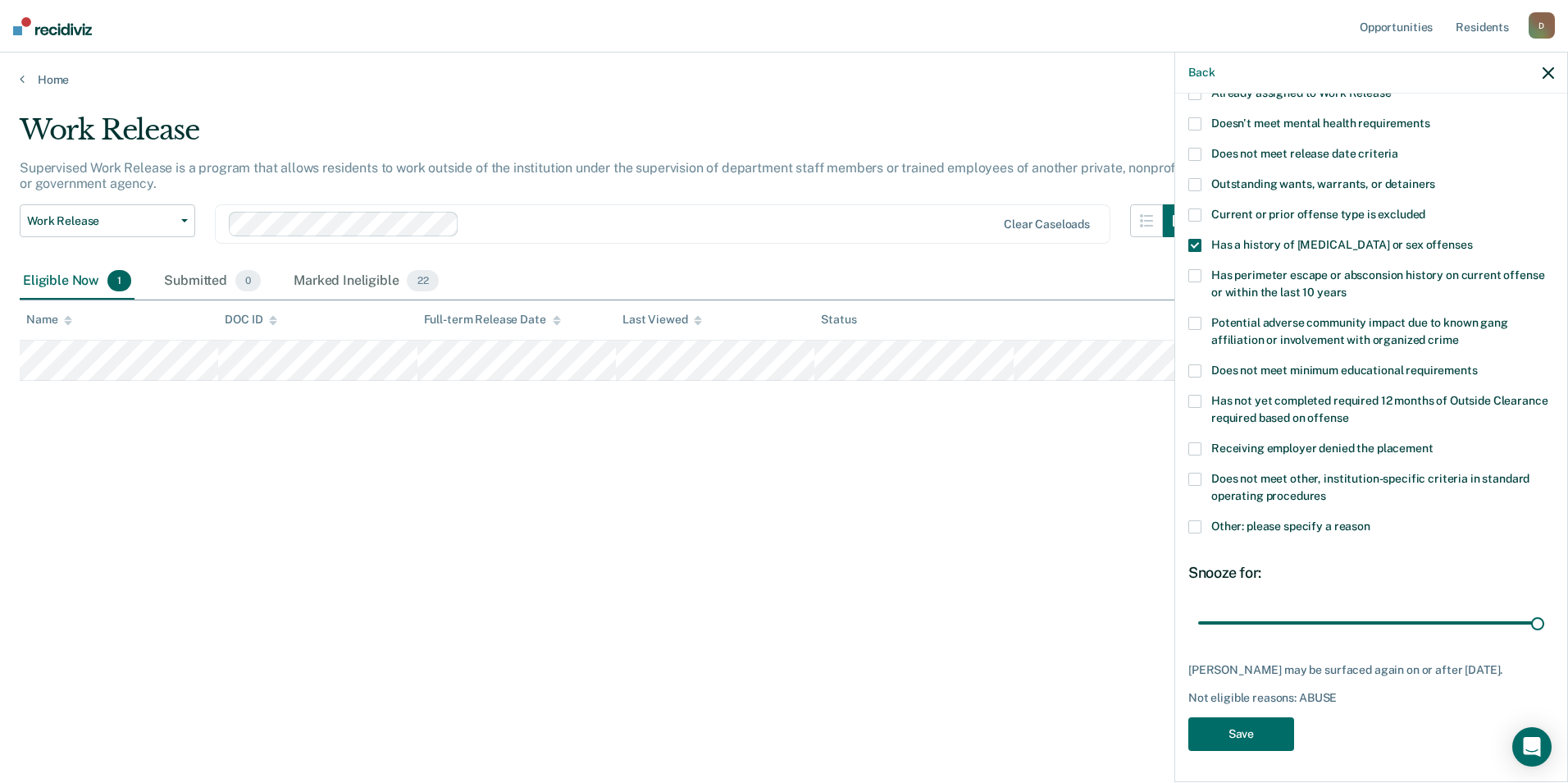
click at [1298, 739] on div "RP Which of the following requirements has [PERSON_NAME] not met? Was denied wa…" at bounding box center [1371, 356] width 366 height 809
click at [1275, 729] on button "Save" at bounding box center [1241, 734] width 106 height 33
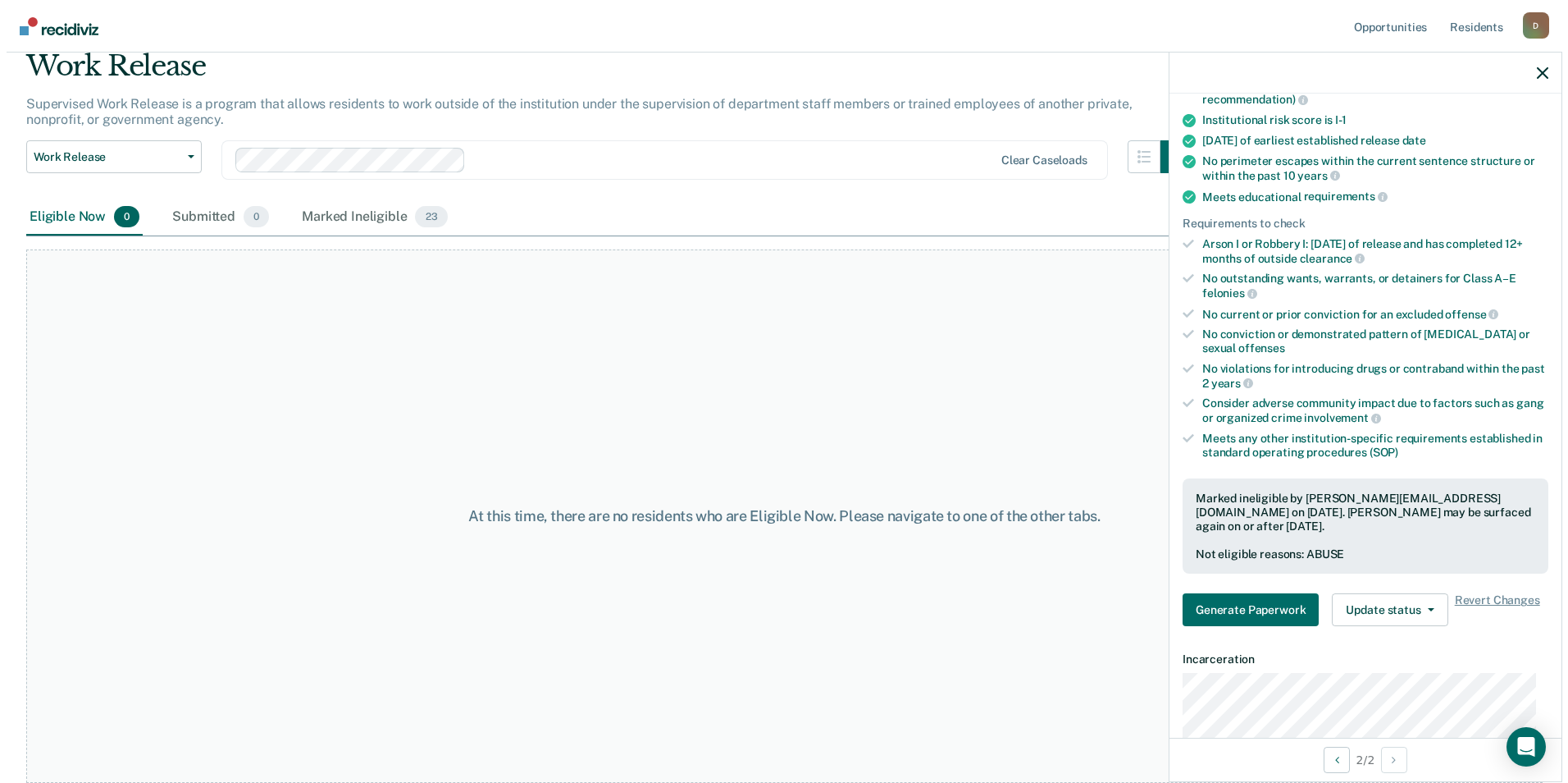
scroll to position [0, 0]
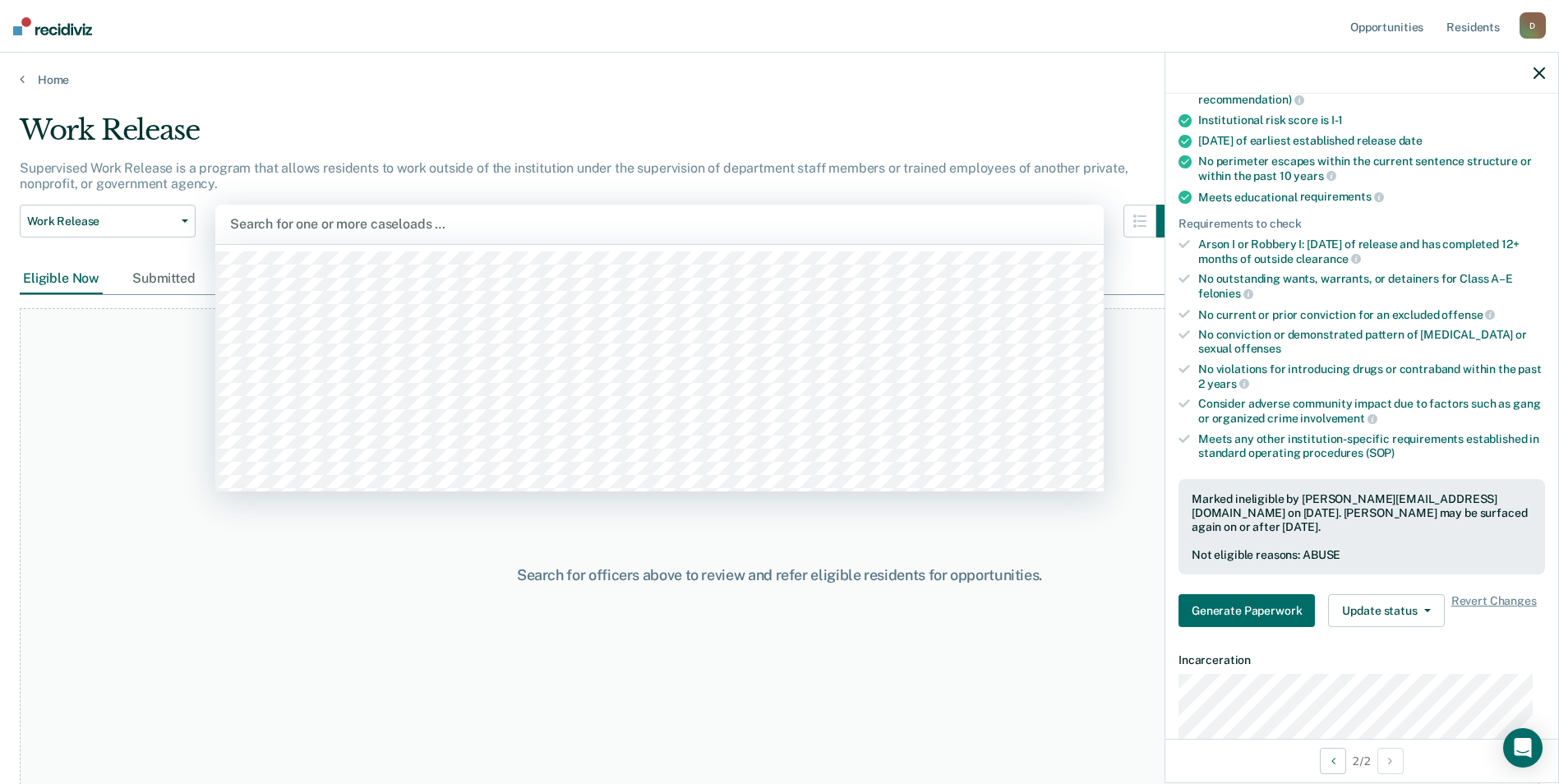
click at [1007, 218] on div at bounding box center [660, 224] width 859 height 19
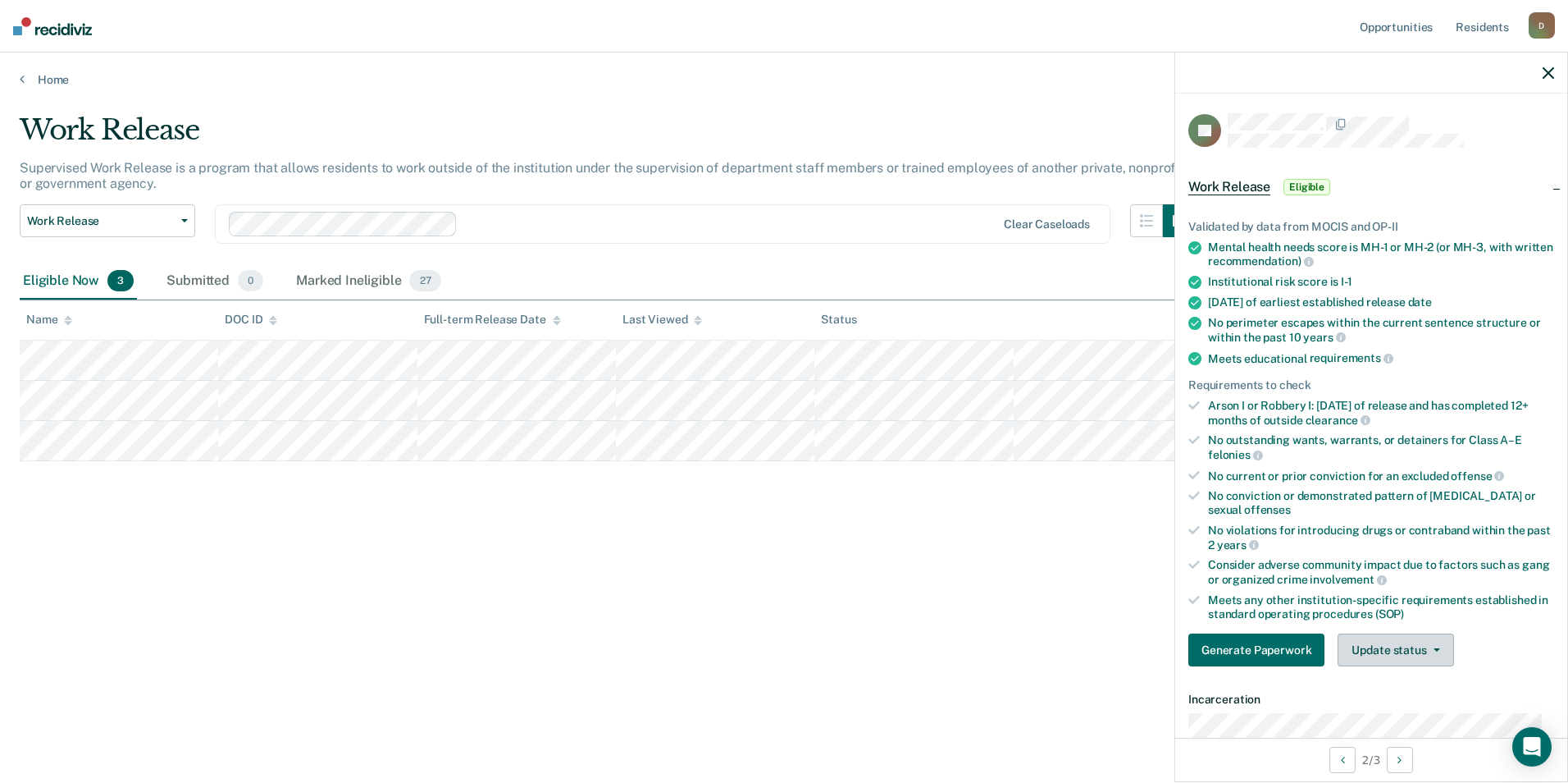
click at [1370, 655] on button "Update status" at bounding box center [1395, 650] width 115 height 33
click at [1381, 707] on button "Mark Ineligible" at bounding box center [1416, 716] width 158 height 26
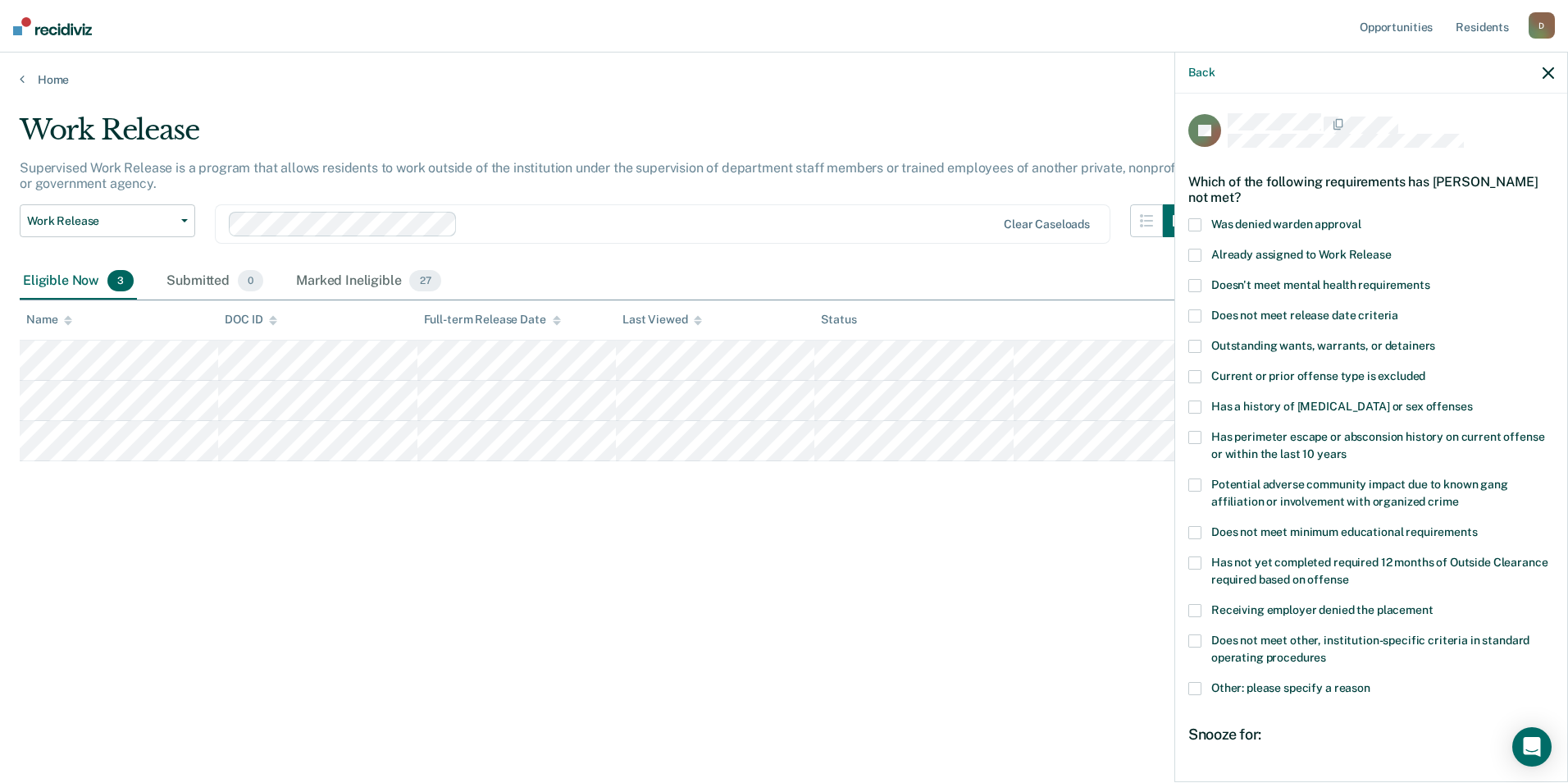
click at [1418, 443] on label "Has perimeter escape or absconsion history on current offense or within the las…" at bounding box center [1371, 447] width 366 height 34
click at [1347, 448] on input "Has perimeter escape or absconsion history on current offense or within the las…" at bounding box center [1347, 448] width 0 height 0
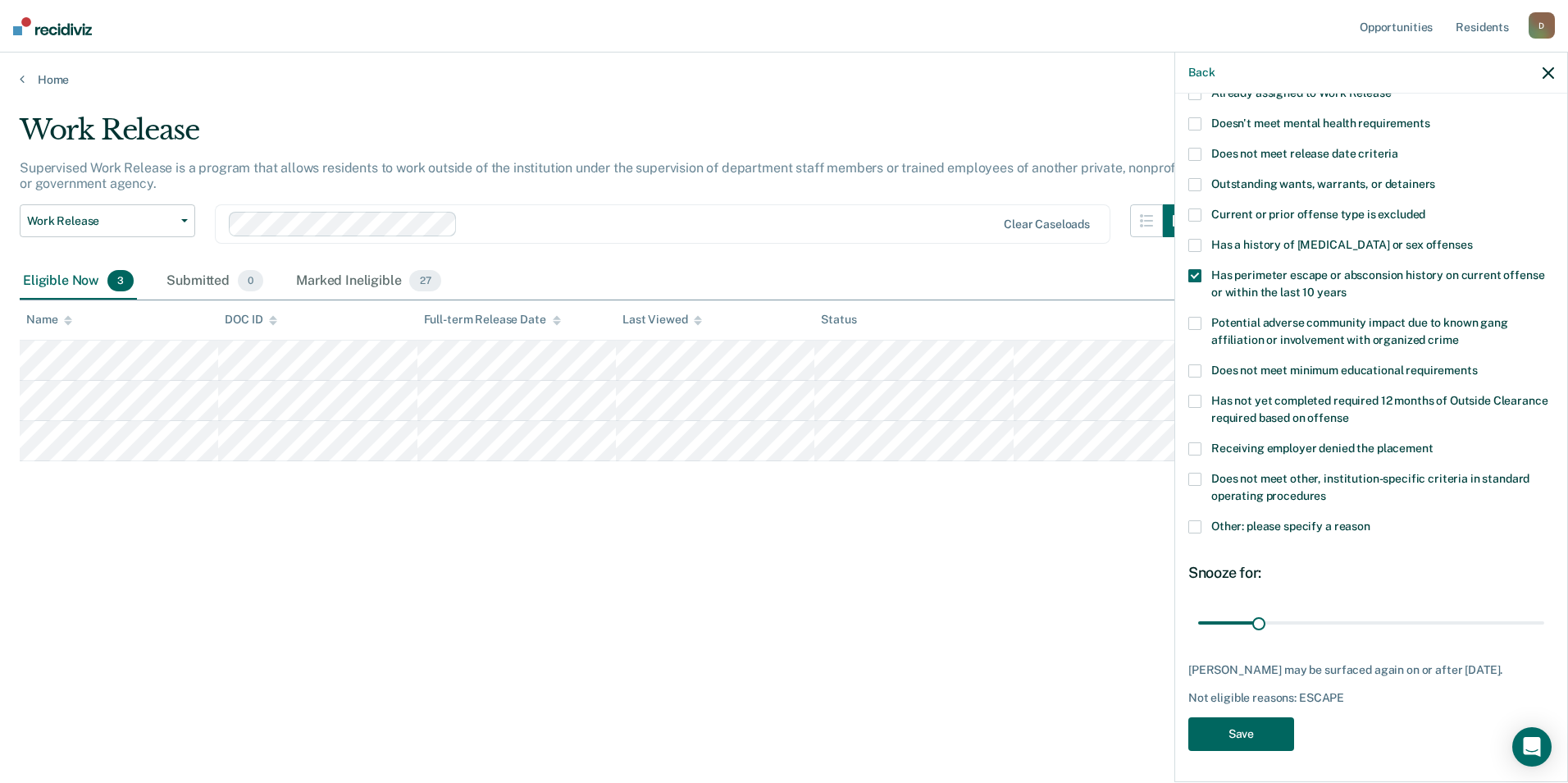
click at [1240, 736] on button "Save" at bounding box center [1241, 734] width 106 height 33
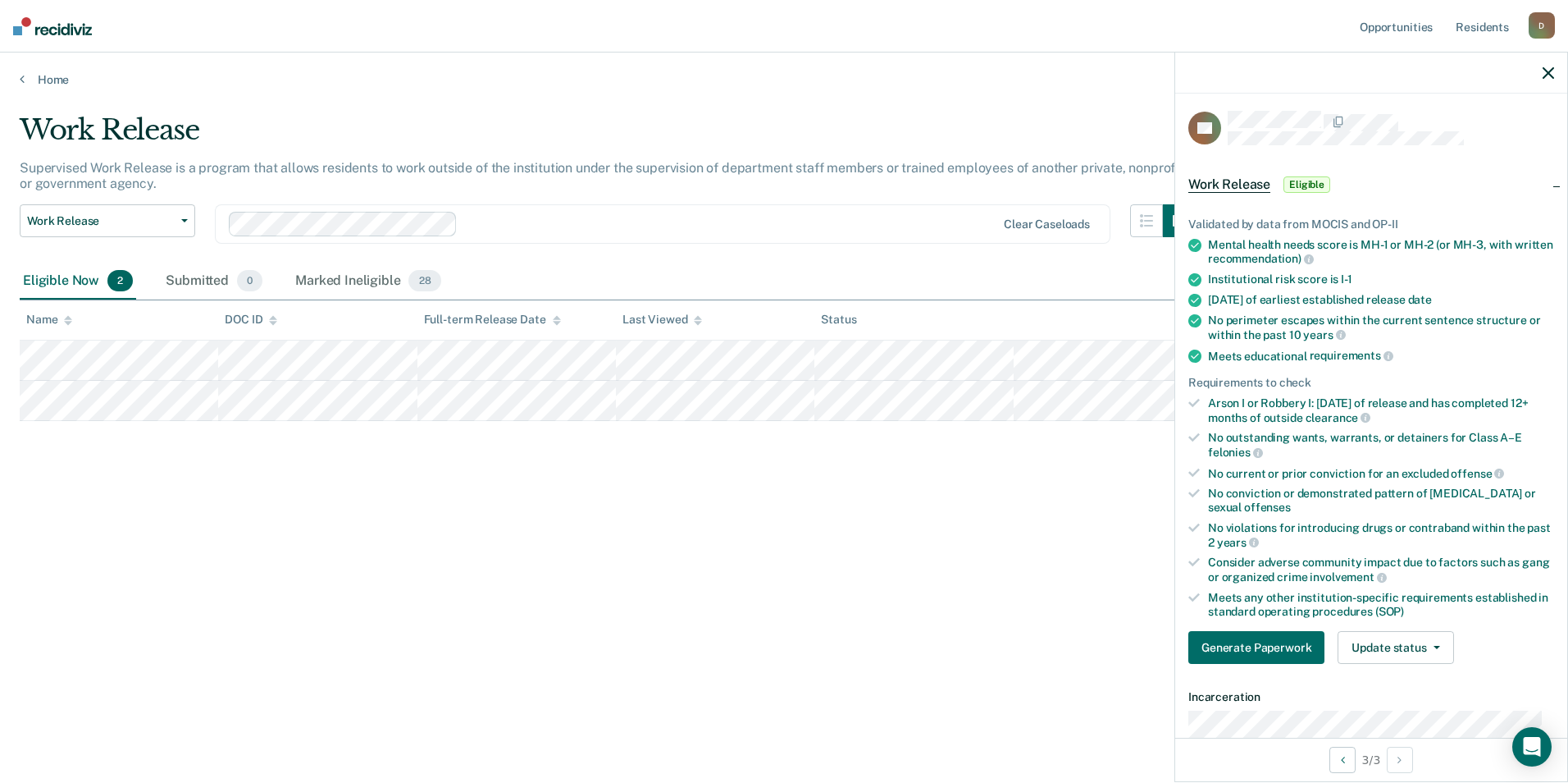
scroll to position [0, 0]
click at [175, 220] on span "button" at bounding box center [181, 220] width 13 height 3
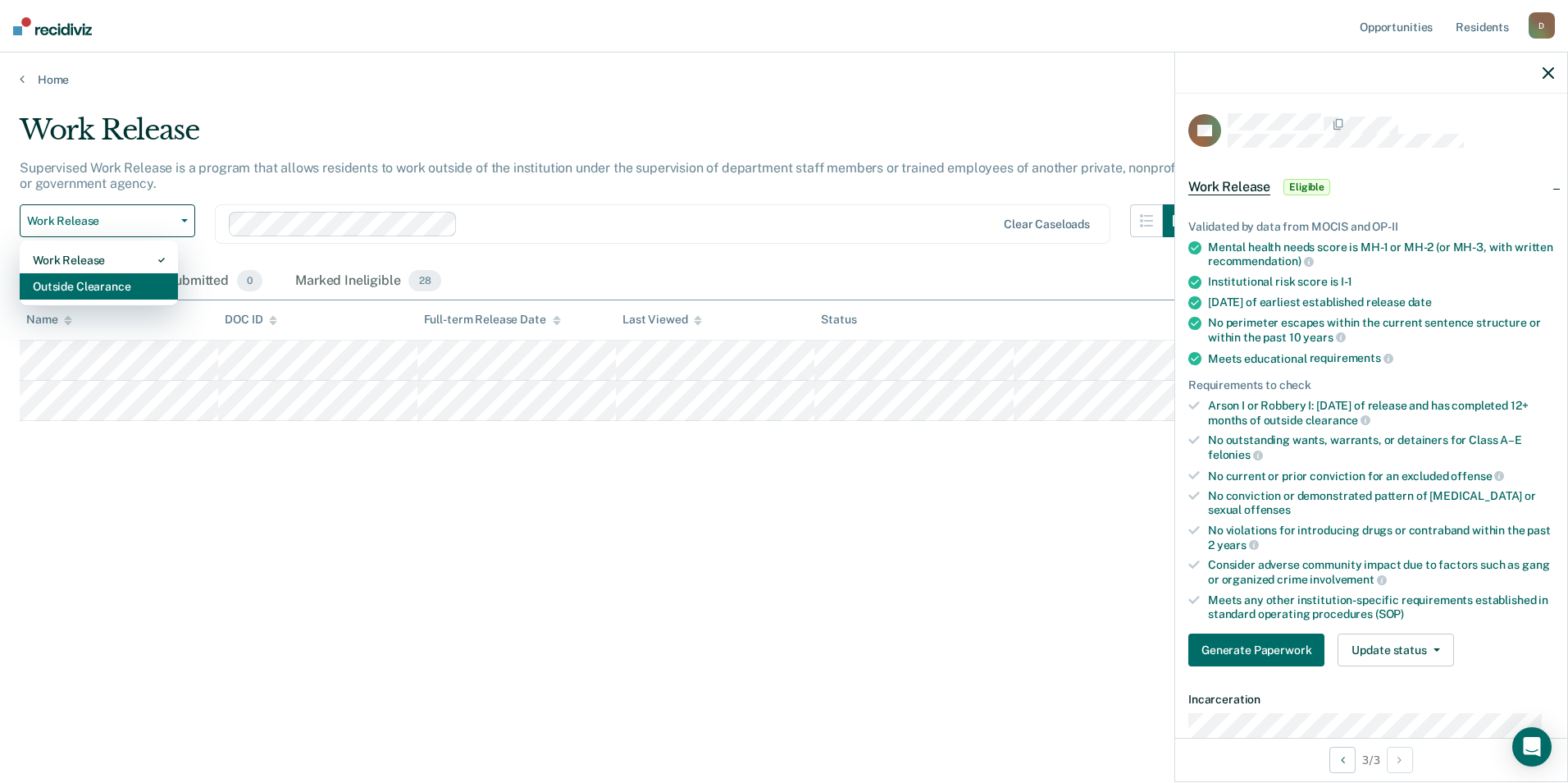
click at [146, 288] on div "Outside Clearance" at bounding box center [99, 286] width 132 height 26
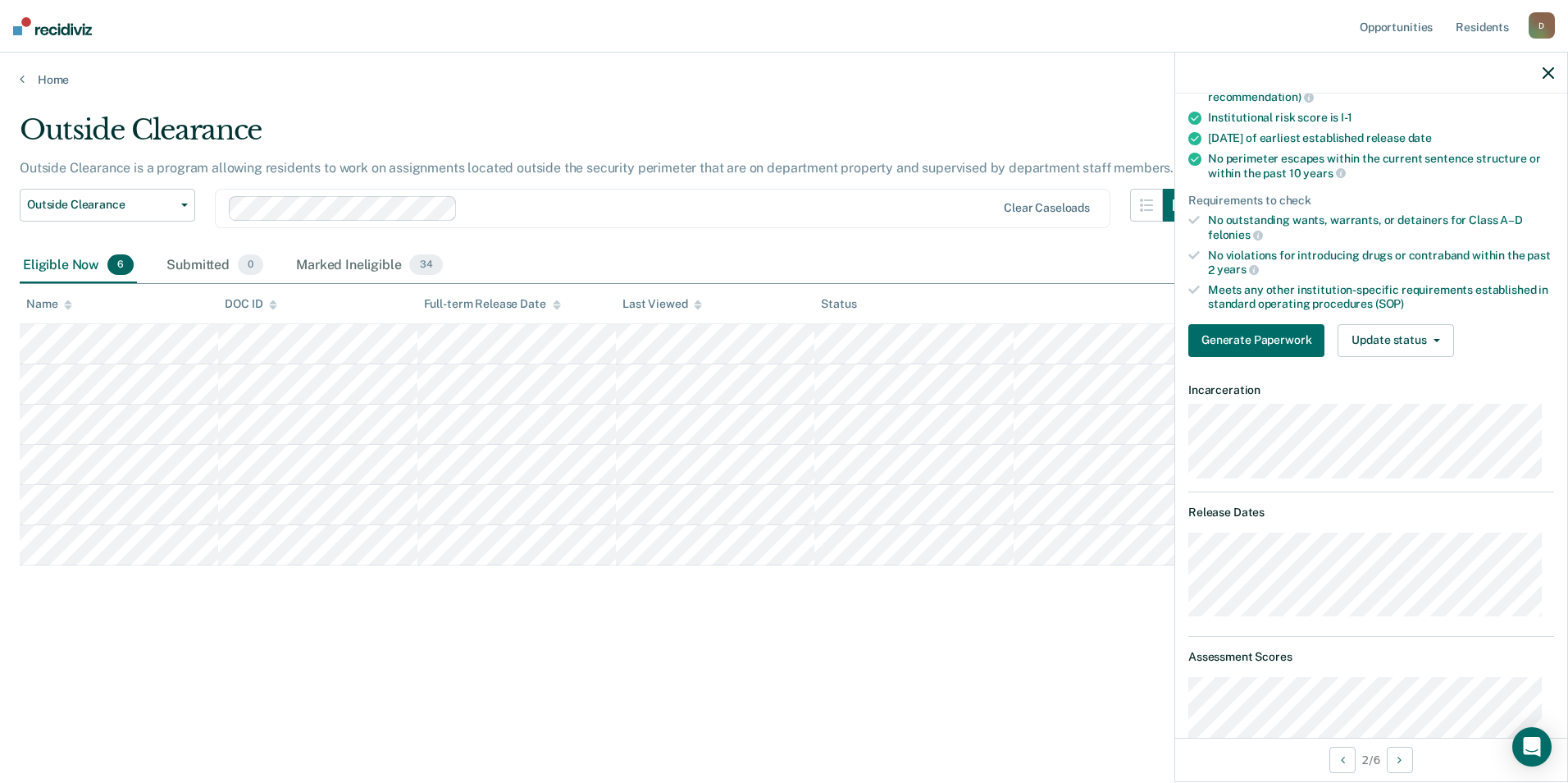
scroll to position [82, 0]
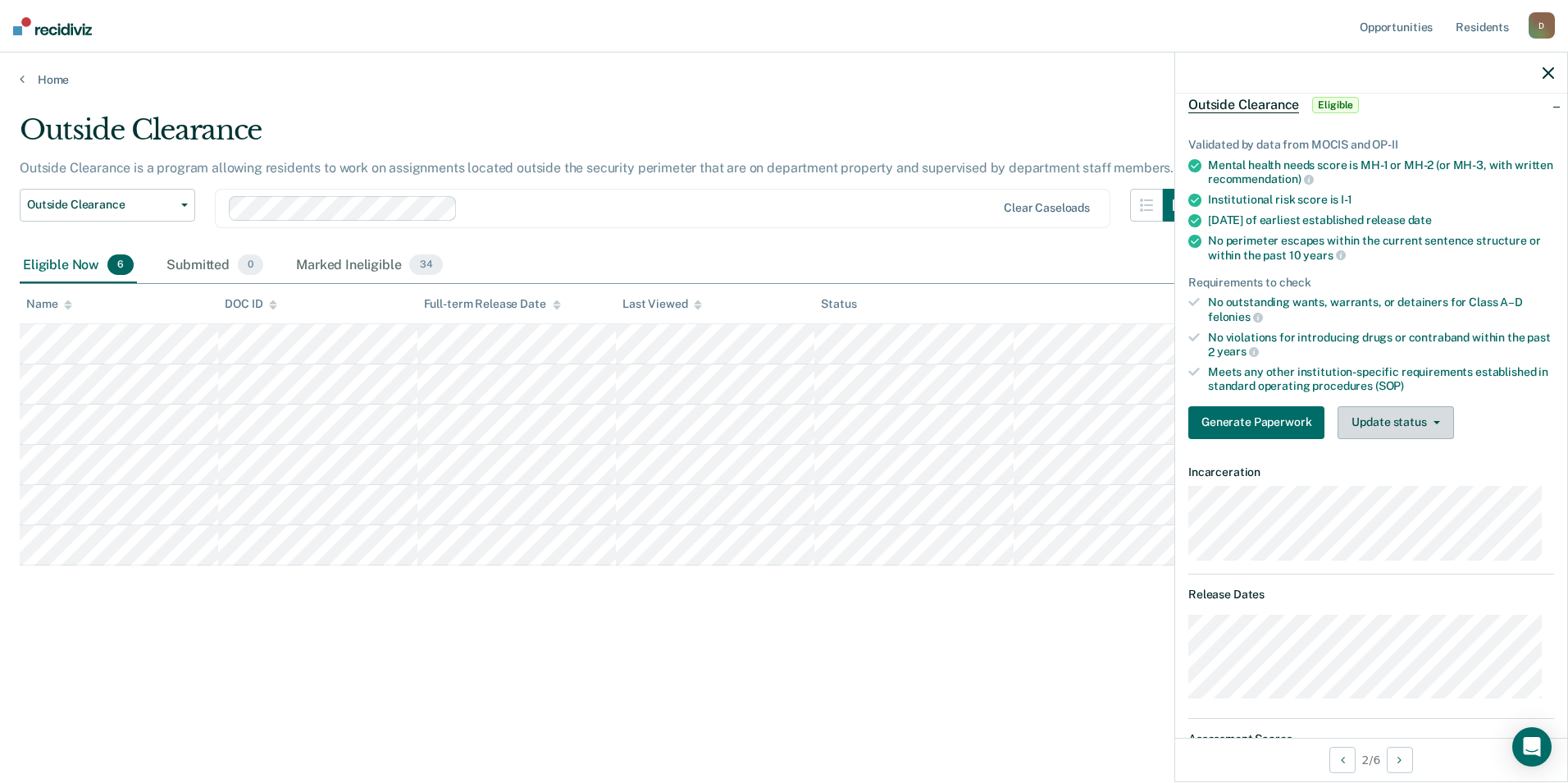
click at [1390, 421] on button "Update status" at bounding box center [1395, 423] width 115 height 33
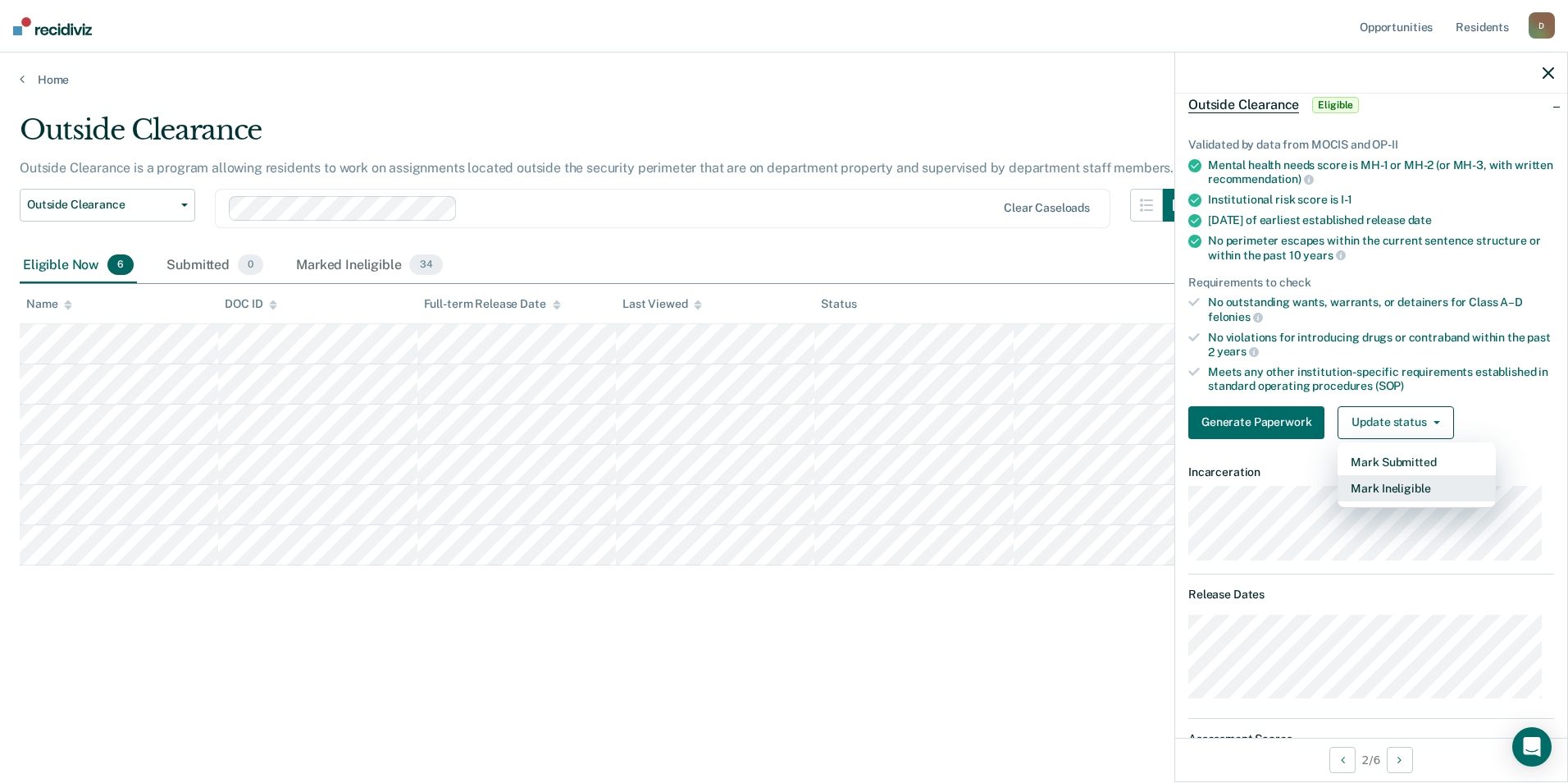
click at [1398, 491] on button "Mark Ineligible" at bounding box center [1416, 488] width 158 height 26
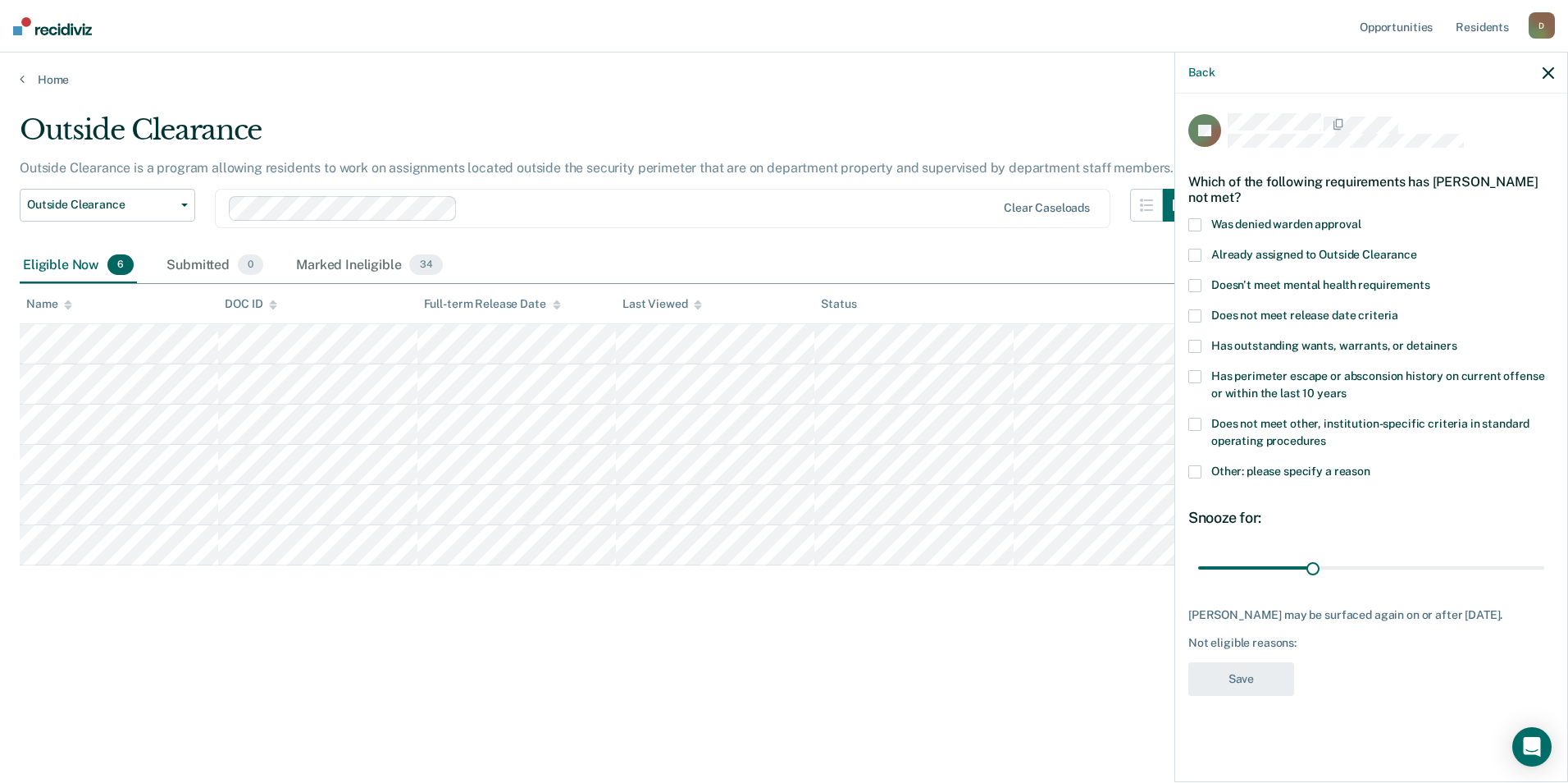
click at [1355, 381] on label "Has perimeter escape or absconsion history on current offense or within the las…" at bounding box center [1371, 387] width 366 height 34
click at [1347, 388] on input "Has perimeter escape or absconsion history on current offense or within the las…" at bounding box center [1347, 388] width 0 height 0
drag, startPoint x: 1316, startPoint y: 570, endPoint x: 1597, endPoint y: 572, distance: 281.0
type input "90"
click at [1544, 572] on input "range" at bounding box center [1371, 567] width 346 height 29
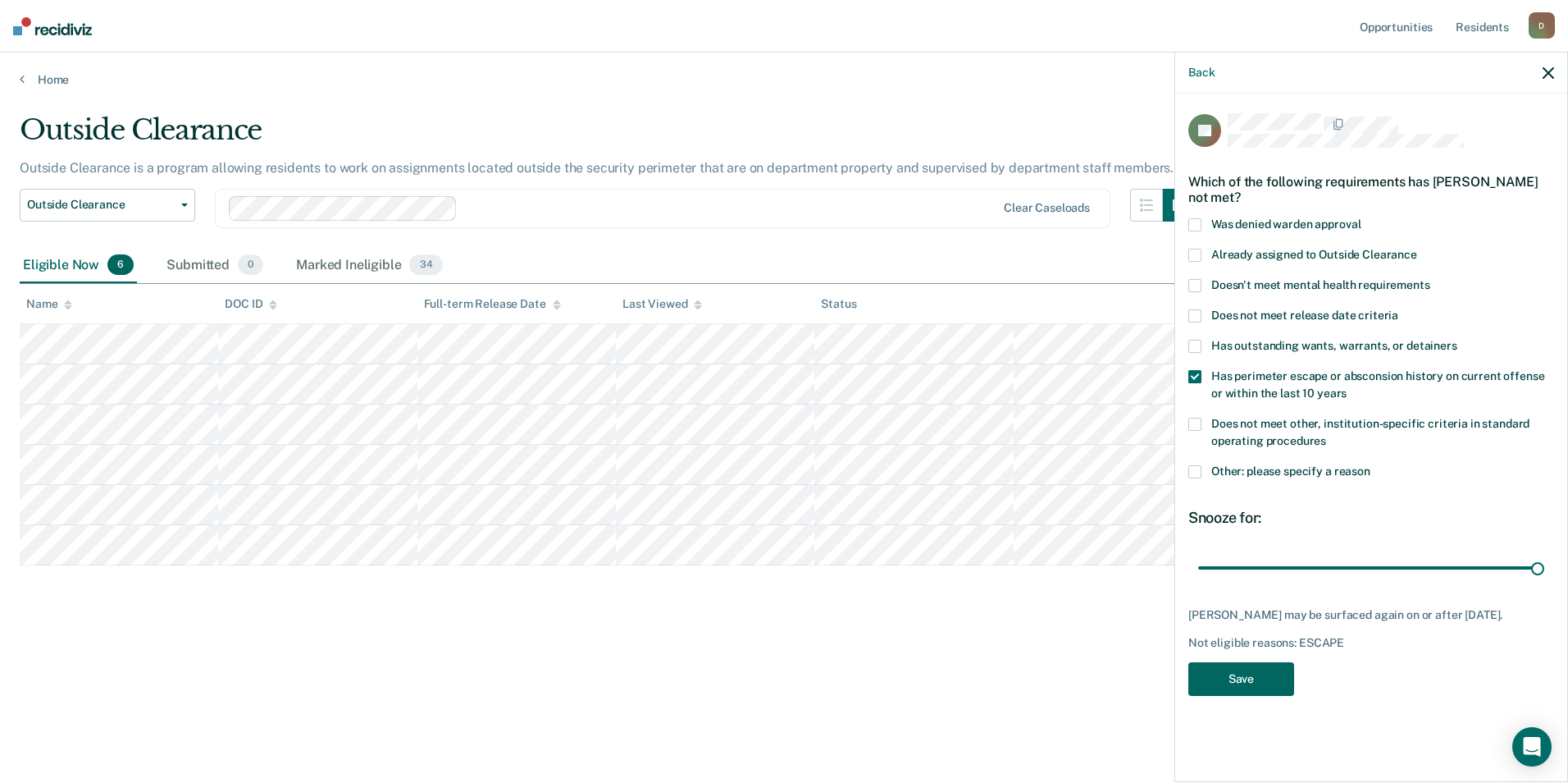
click at [1247, 668] on button "Save" at bounding box center [1241, 679] width 106 height 33
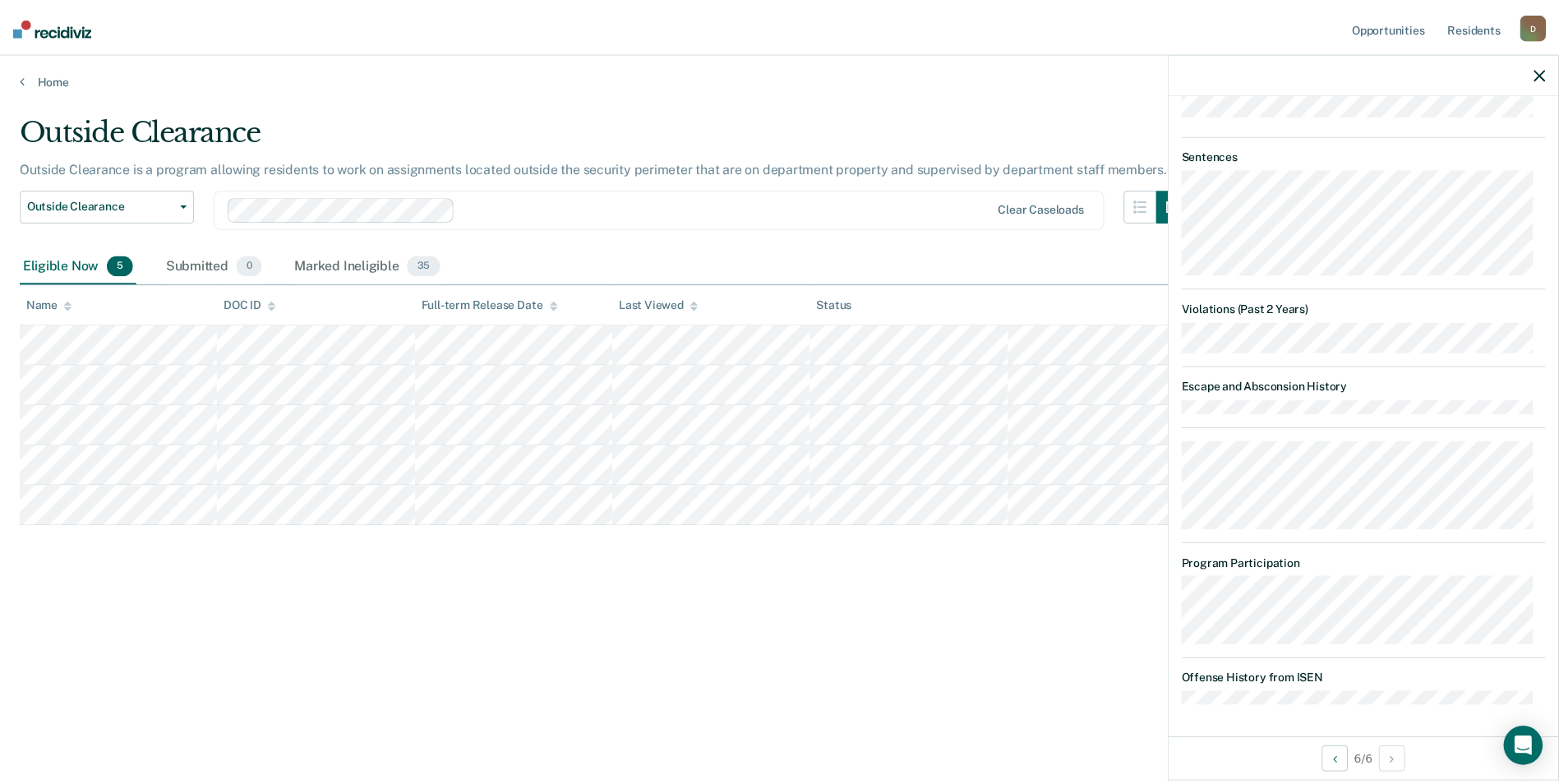
scroll to position [538, 0]
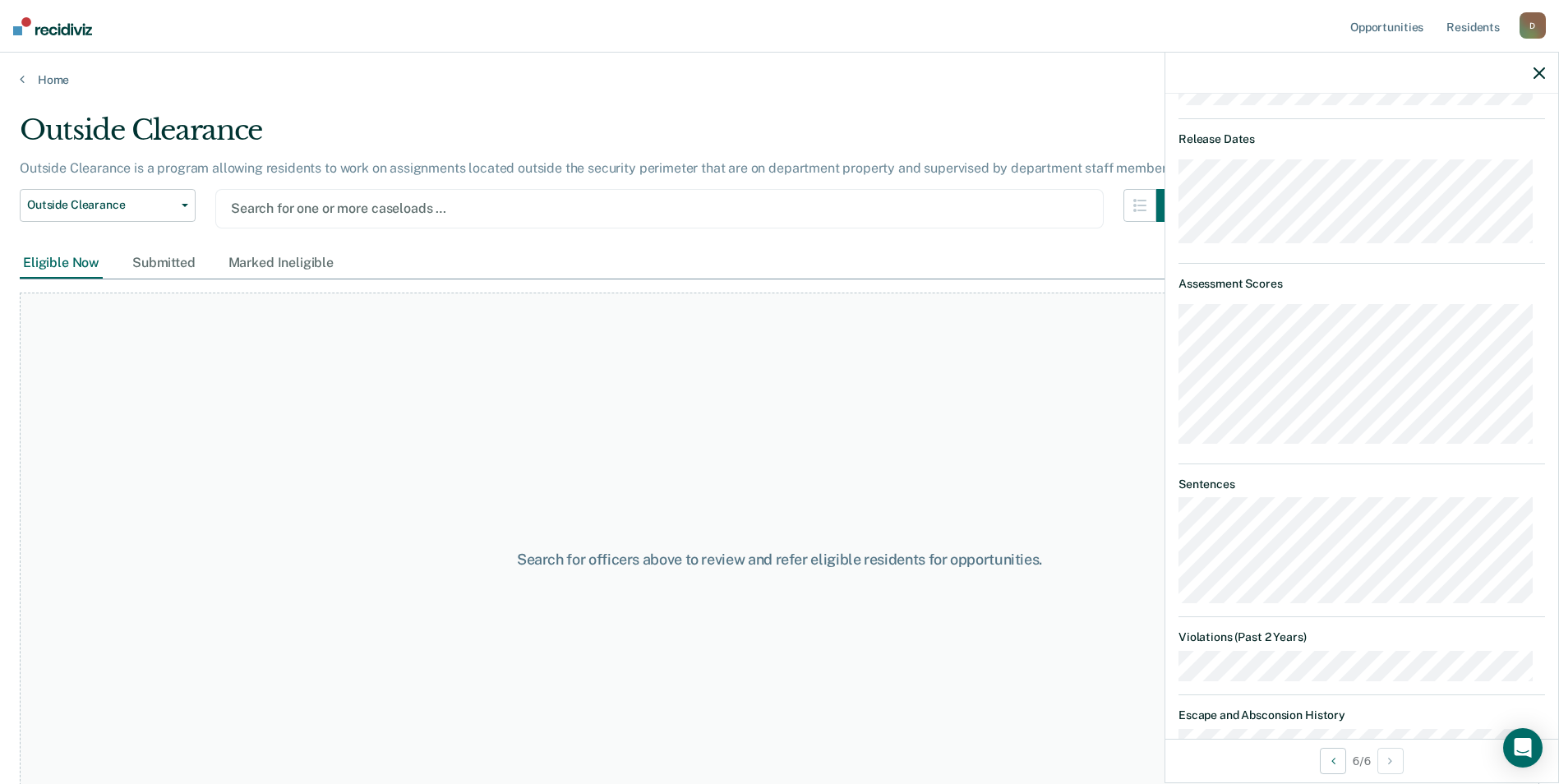
click at [318, 217] on div at bounding box center [660, 208] width 857 height 19
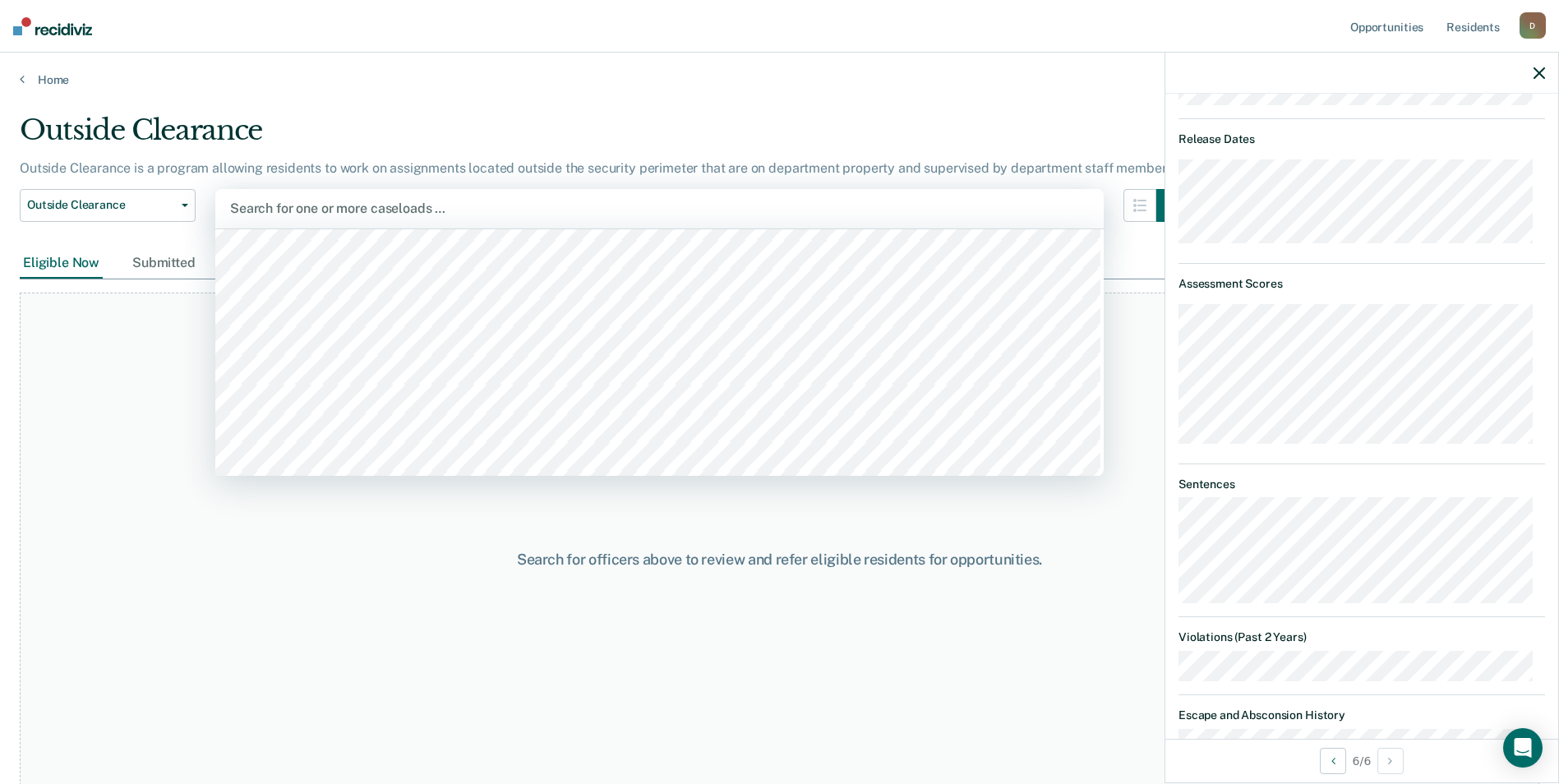
scroll to position [165, 0]
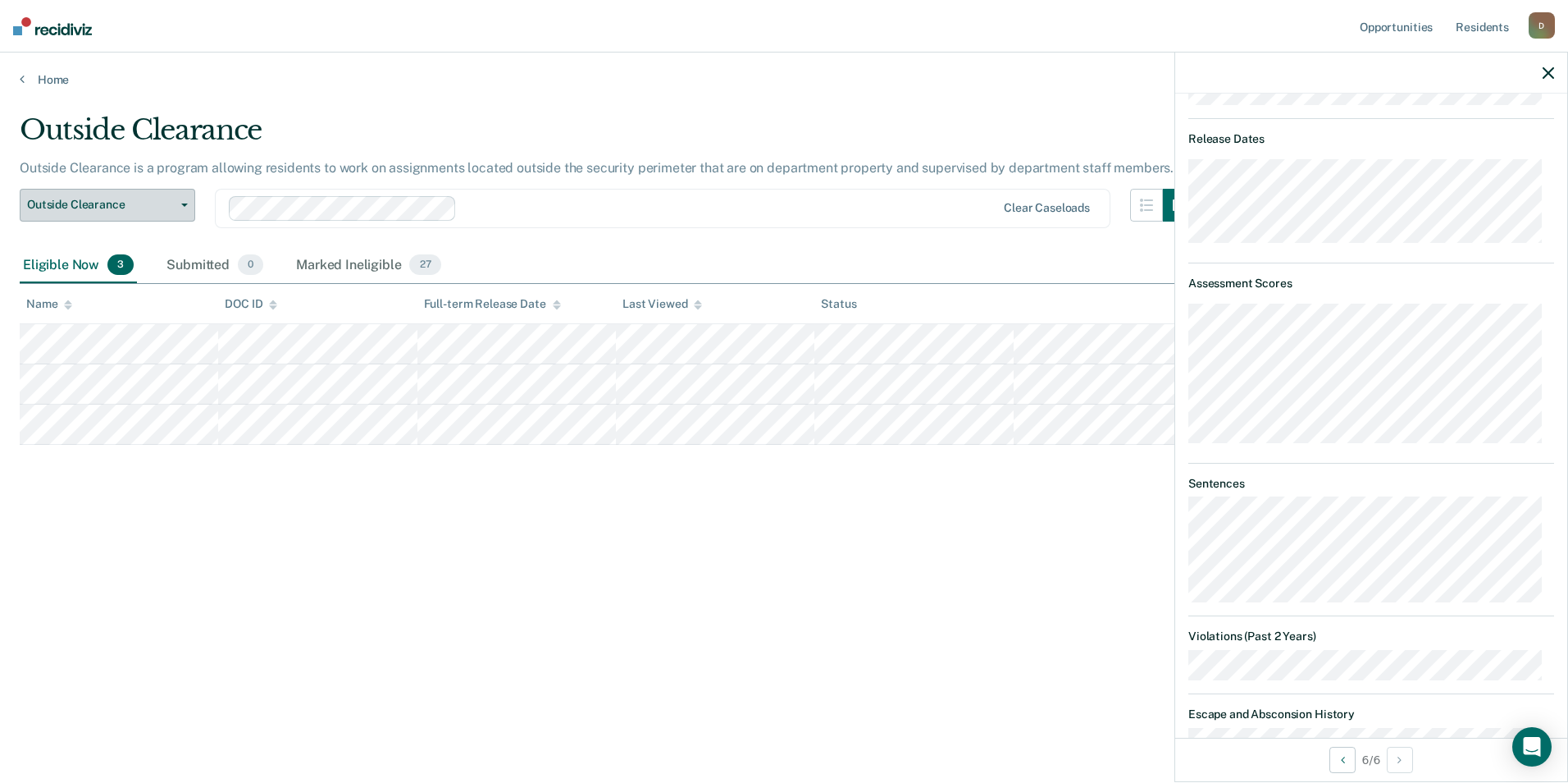
click at [171, 213] on button "Outside Clearance" at bounding box center [108, 206] width 176 height 33
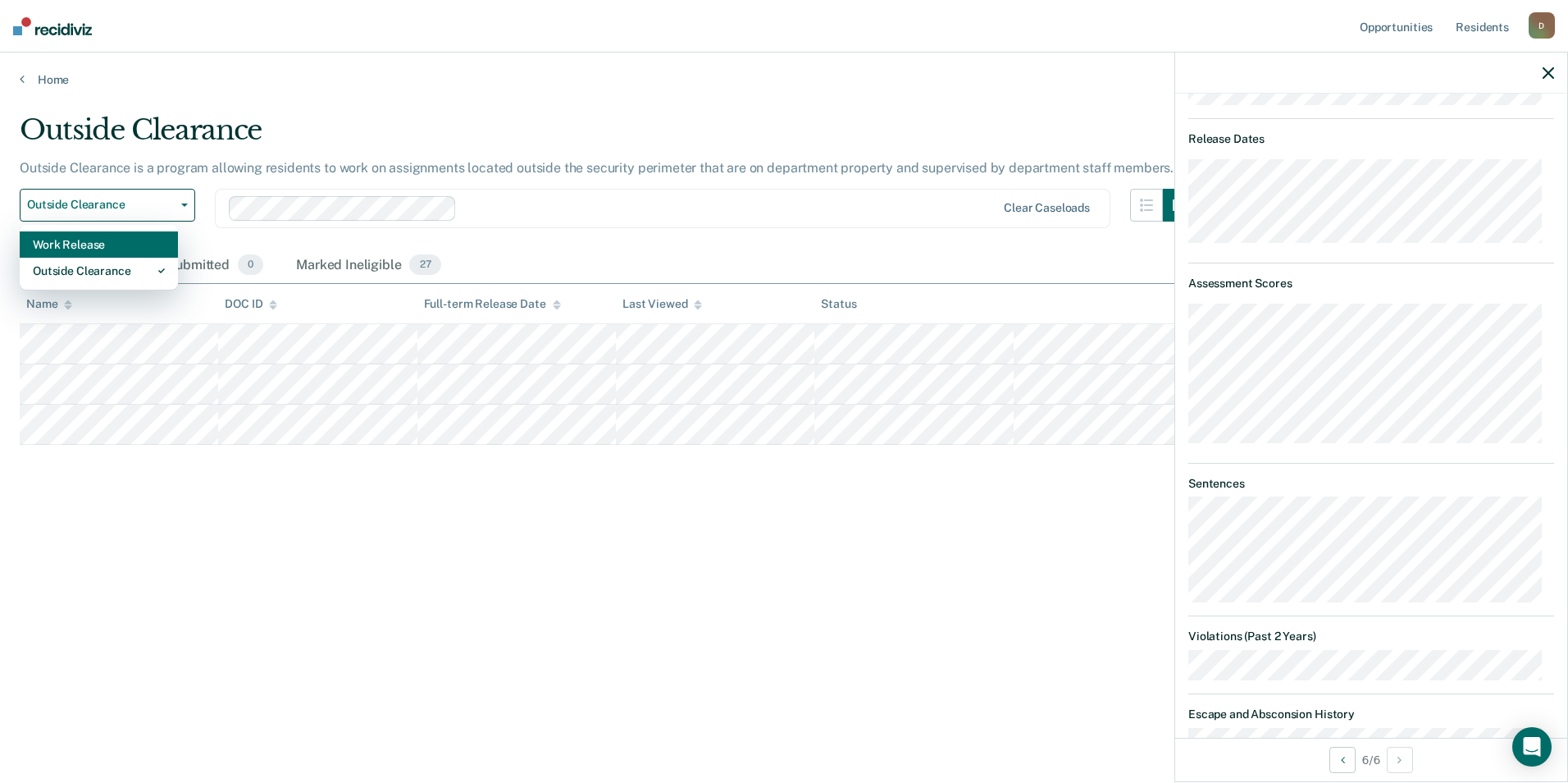
click at [136, 251] on div "Work Release" at bounding box center [99, 244] width 132 height 26
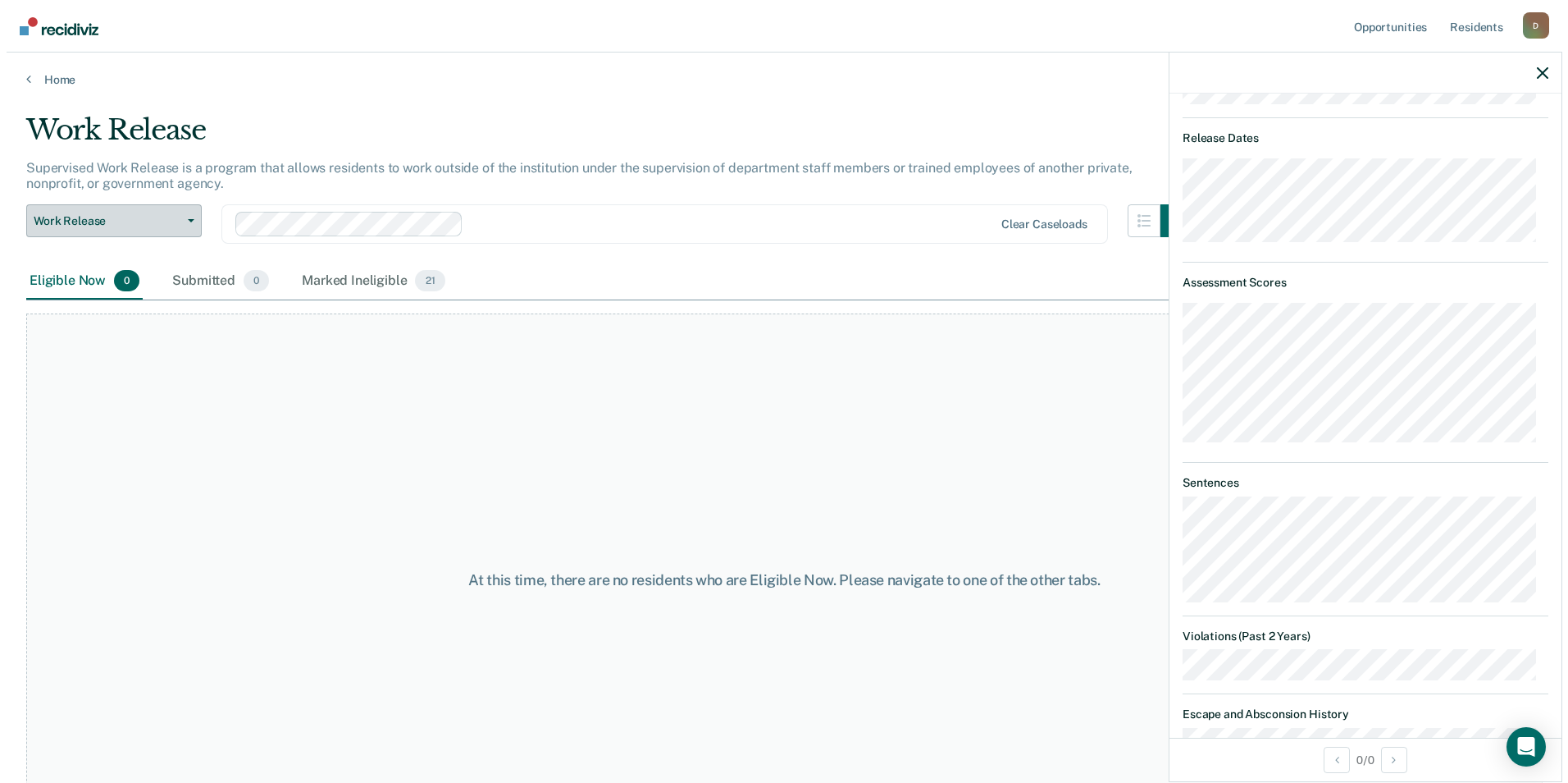
scroll to position [804, 0]
click at [156, 223] on span "Work Release" at bounding box center [101, 221] width 148 height 14
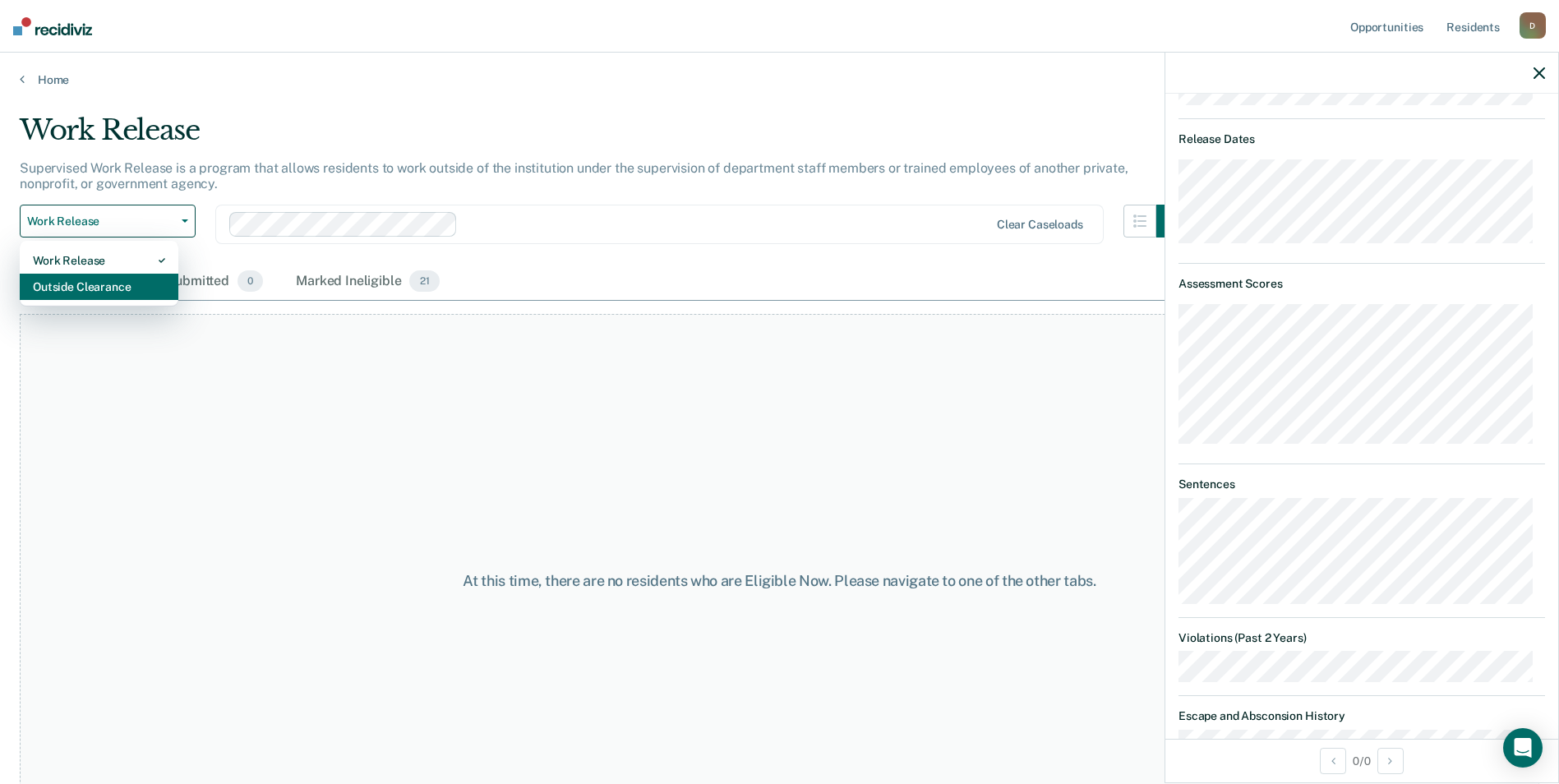
click at [128, 286] on div "Outside Clearance" at bounding box center [99, 286] width 132 height 26
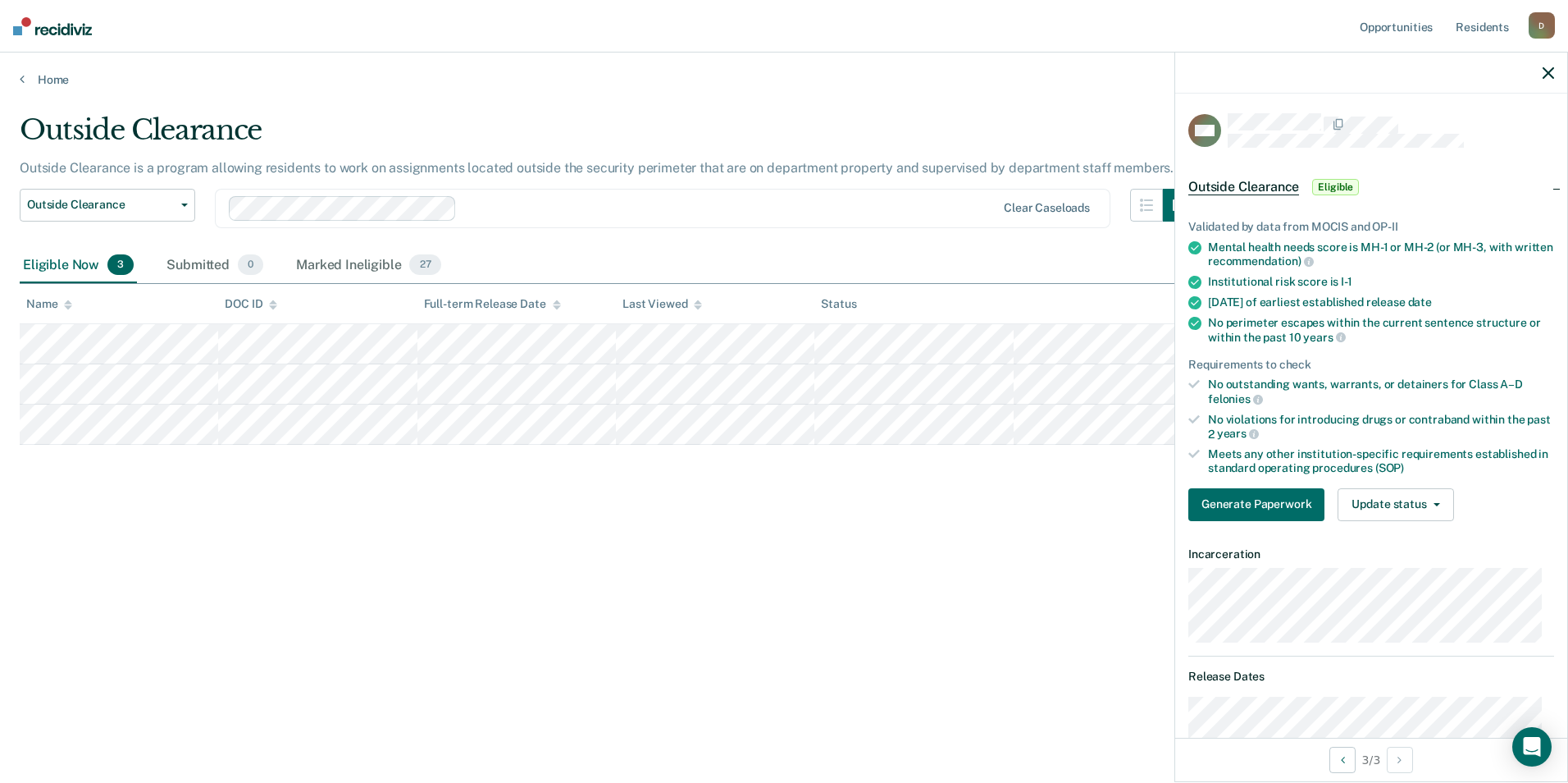
click at [1075, 199] on div "Clear caseloads" at bounding box center [663, 208] width 896 height 39
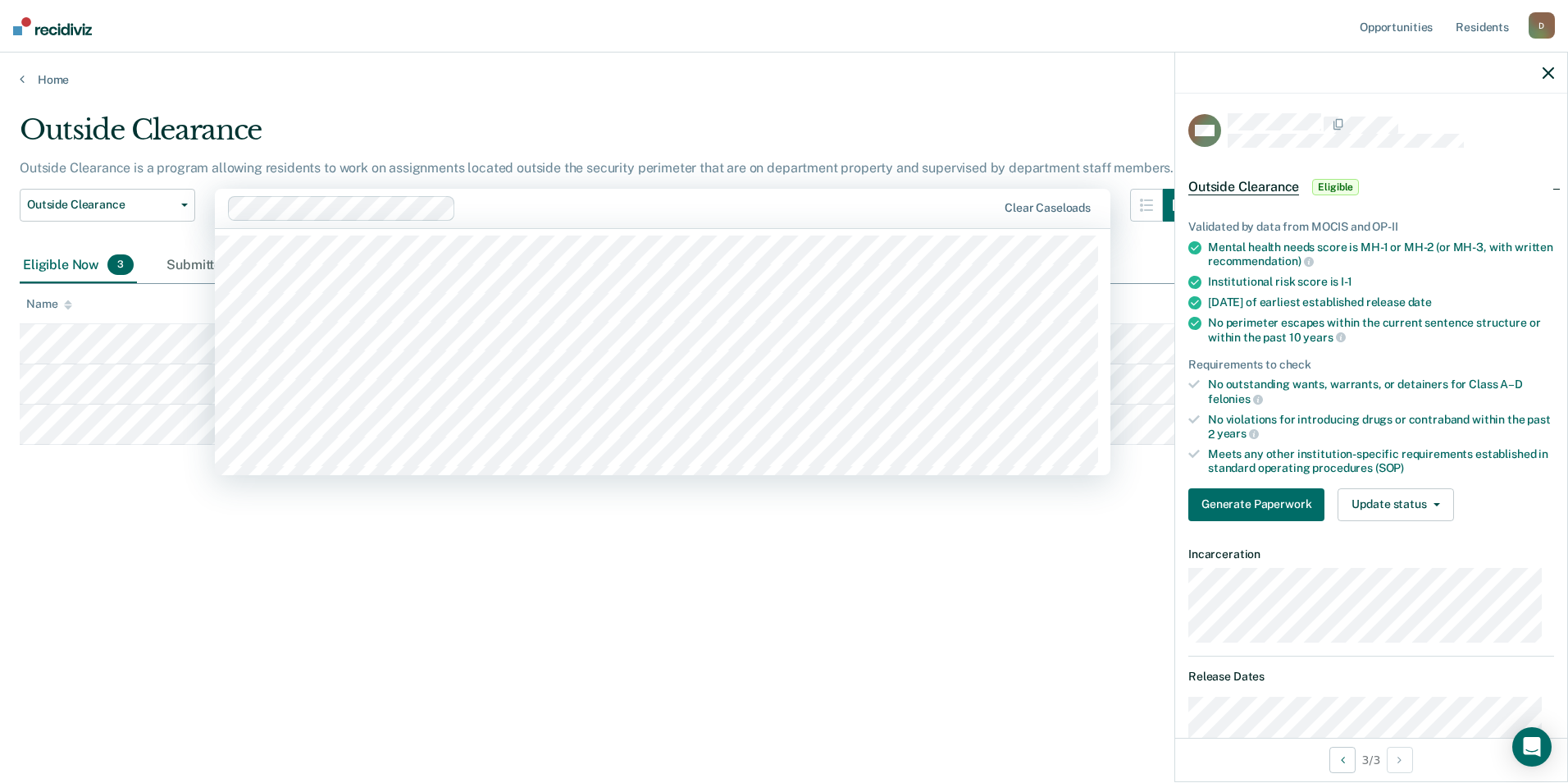
click at [1061, 217] on div "Clear caseloads" at bounding box center [663, 208] width 896 height 39
click at [1065, 217] on div "Clear caseloads" at bounding box center [663, 208] width 896 height 39
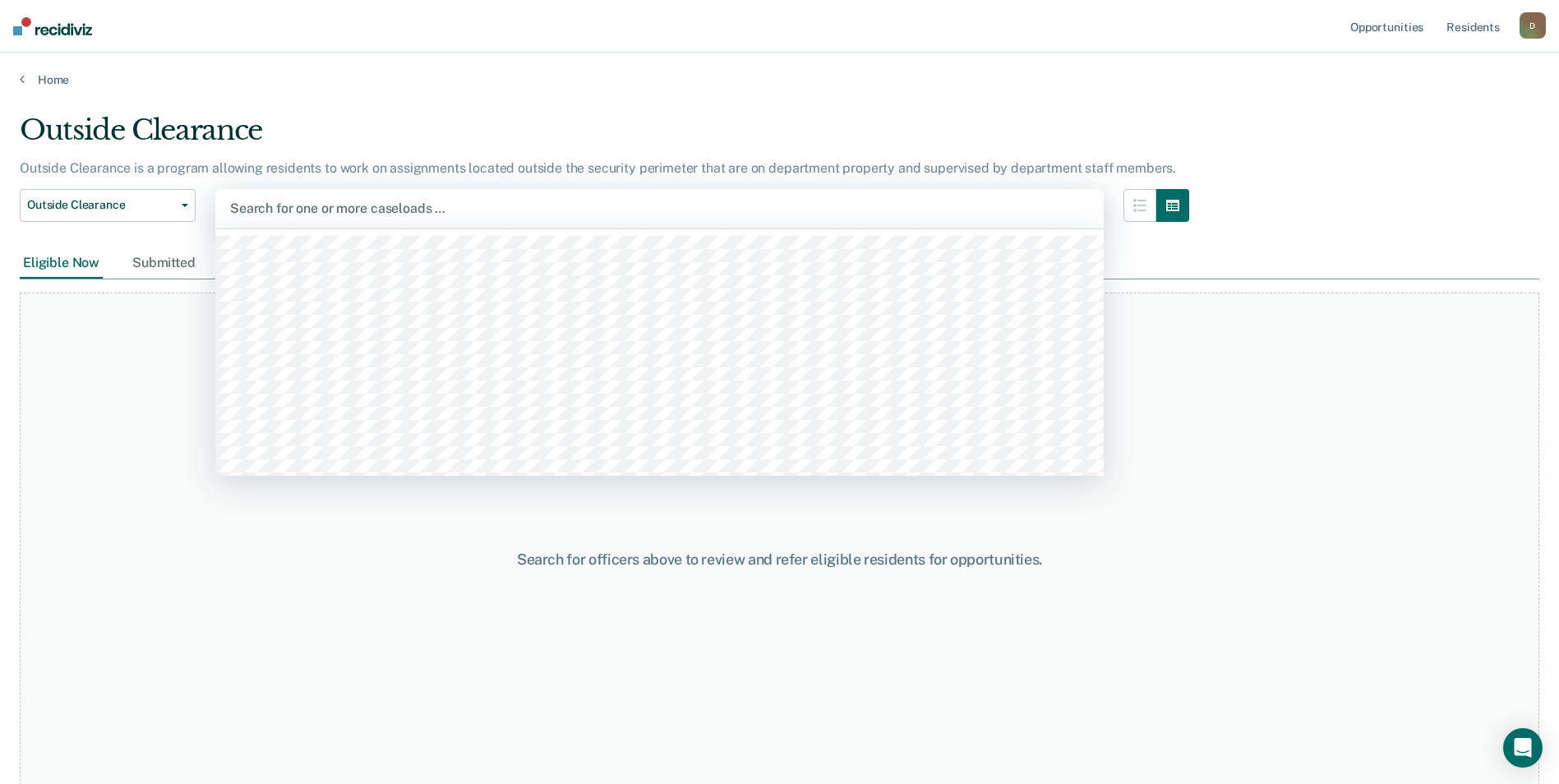
click at [827, 204] on div at bounding box center [660, 208] width 859 height 19
